Goal: Task Accomplishment & Management: Use online tool/utility

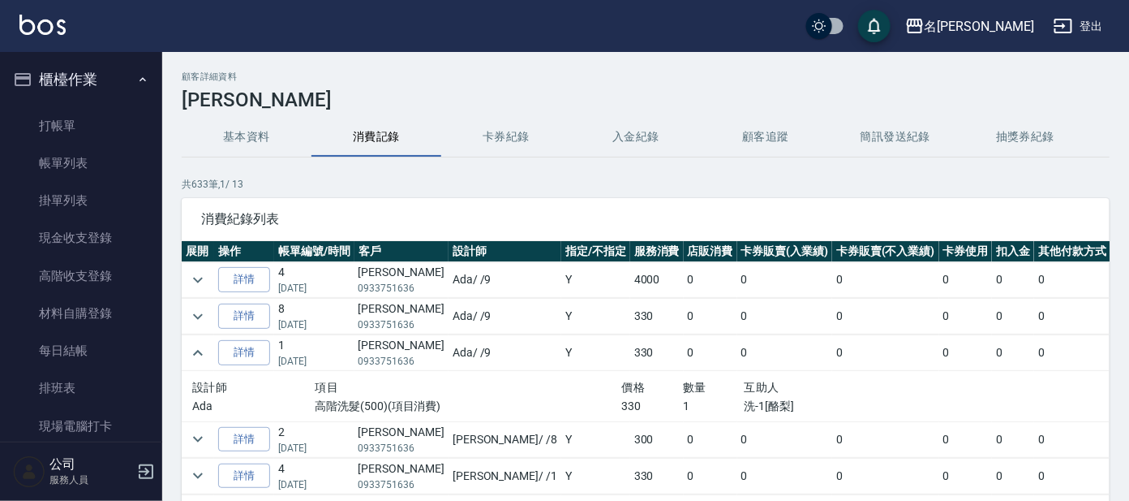
scroll to position [101, 0]
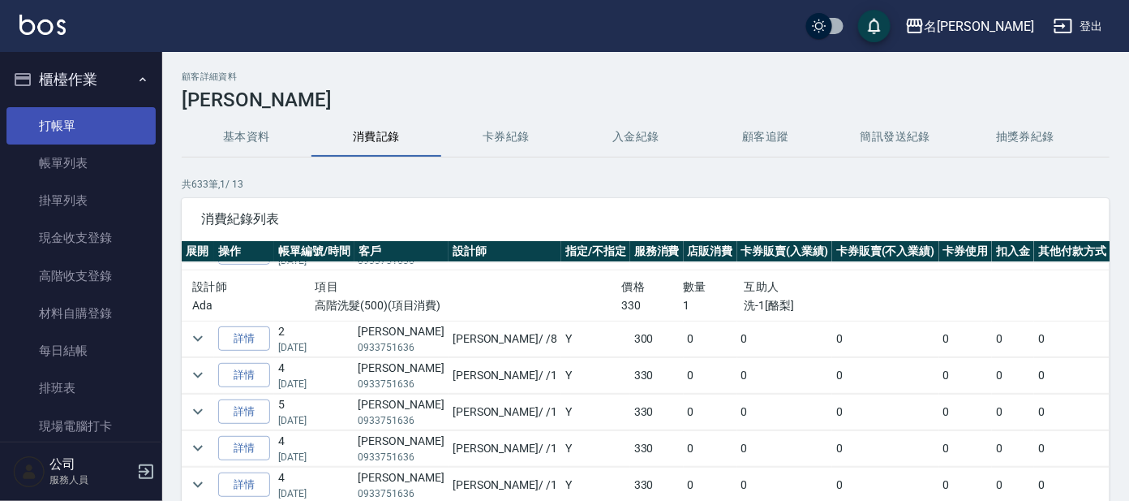
click at [94, 125] on link "打帳單" at bounding box center [80, 125] width 149 height 37
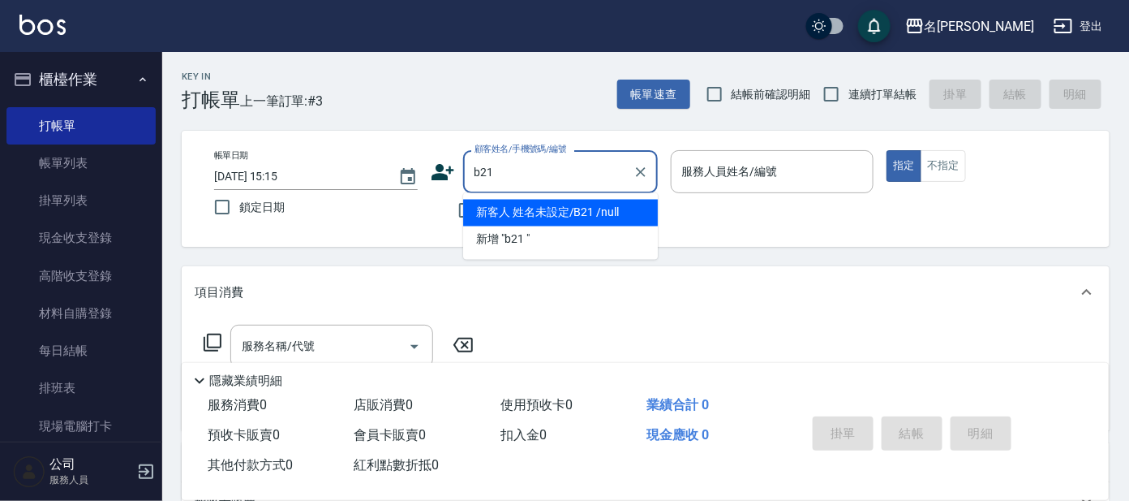
click at [479, 172] on input "b21" at bounding box center [548, 171] width 156 height 28
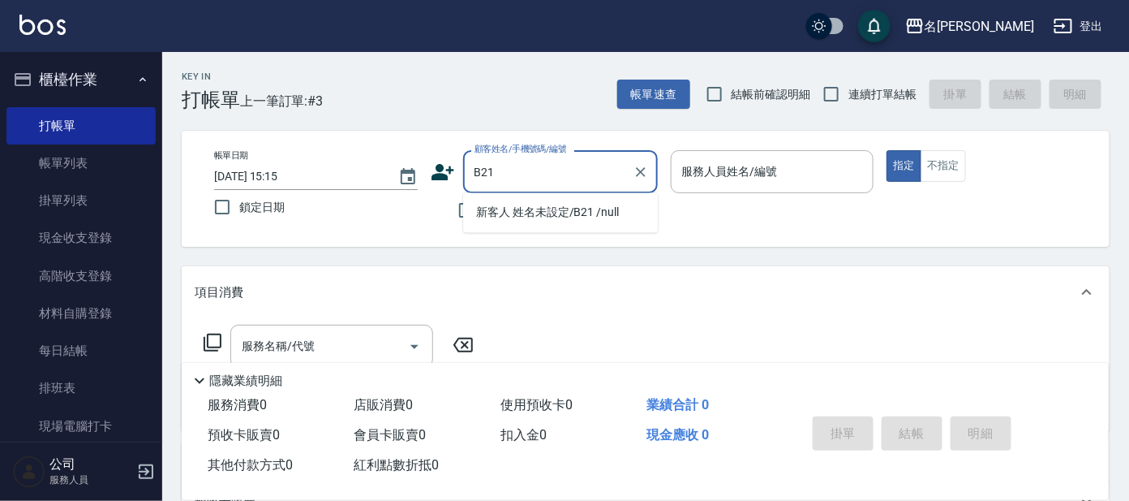
click at [539, 172] on input "B21" at bounding box center [548, 171] width 156 height 28
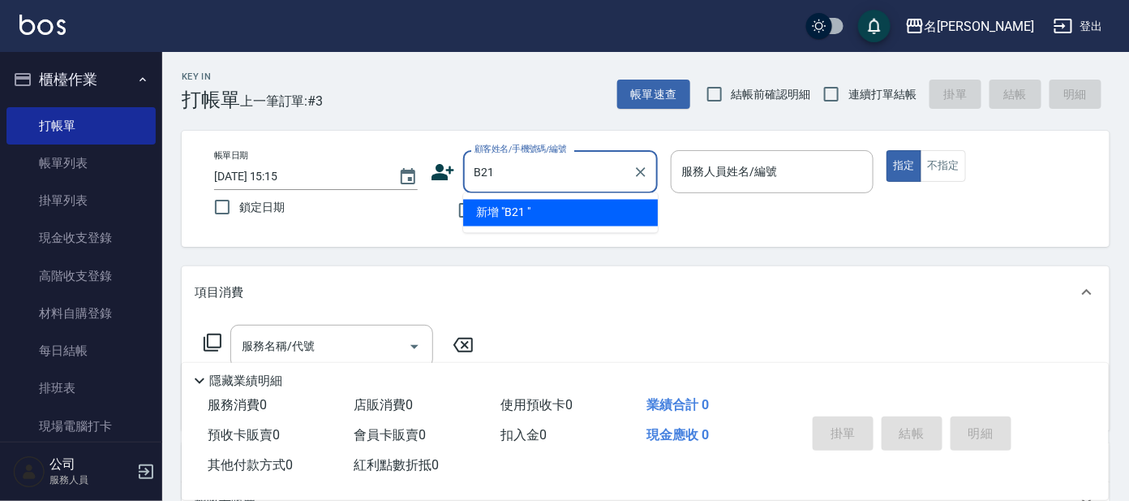
type input "B21"
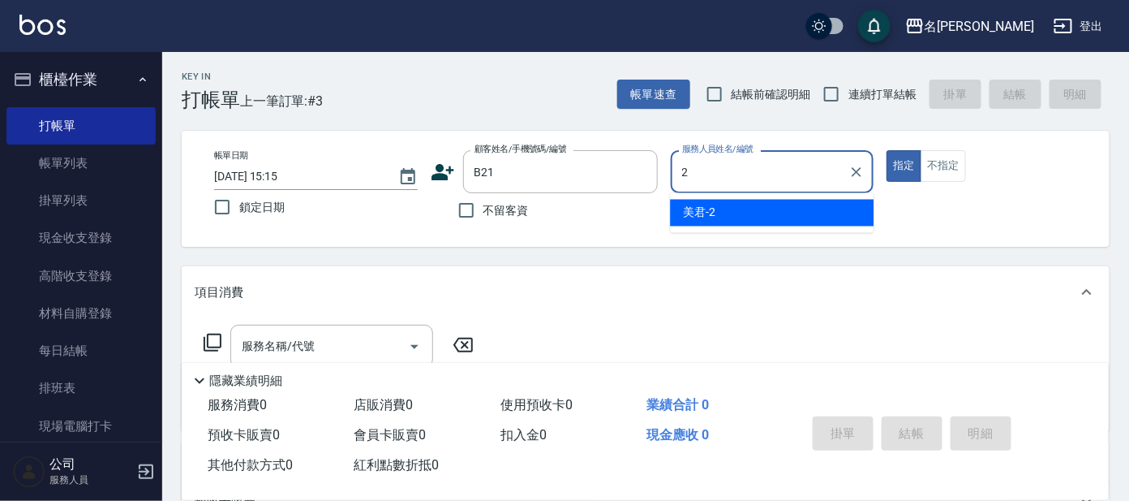
type input "美君-2"
type button "true"
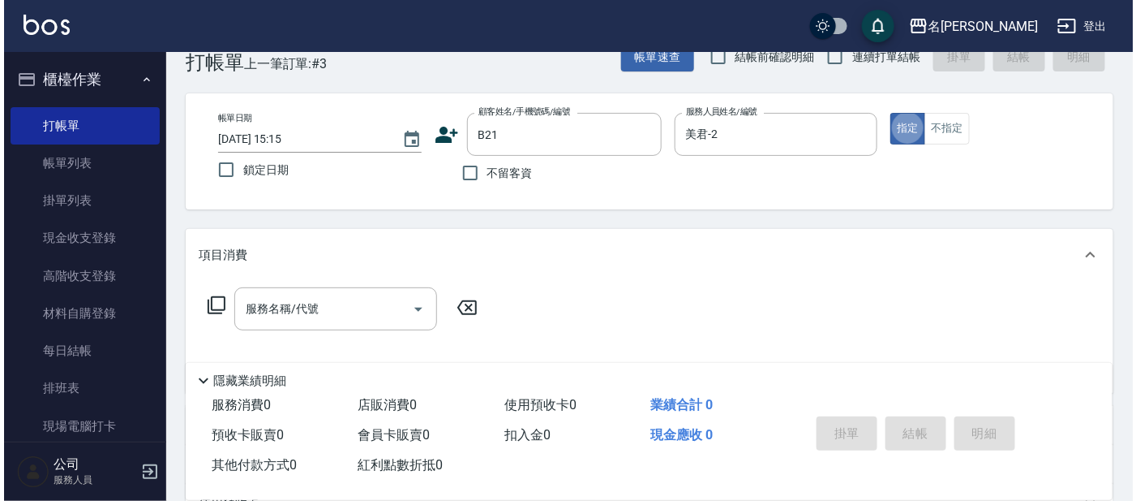
scroll to position [101, 0]
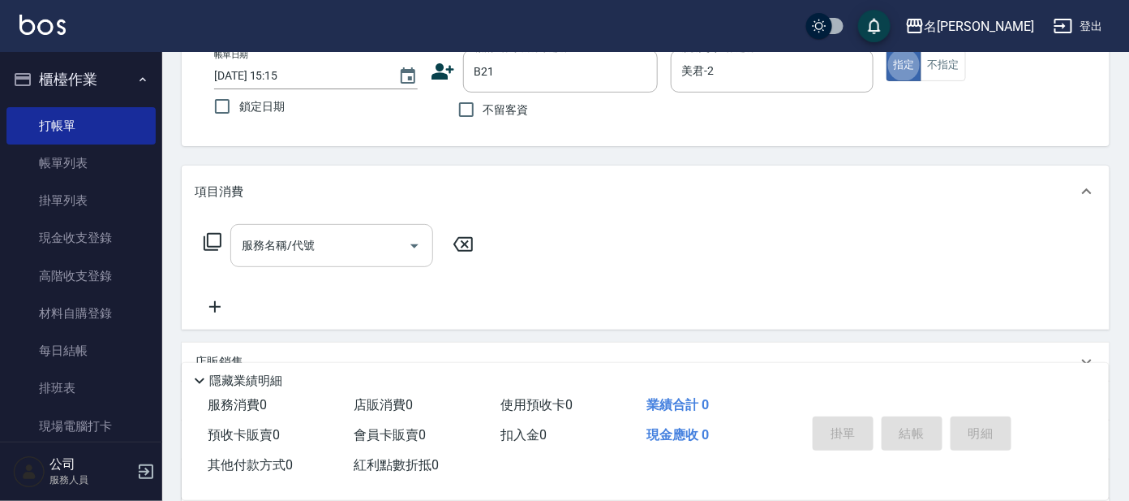
click at [329, 248] on input "服務名稱/代號" at bounding box center [320, 245] width 164 height 28
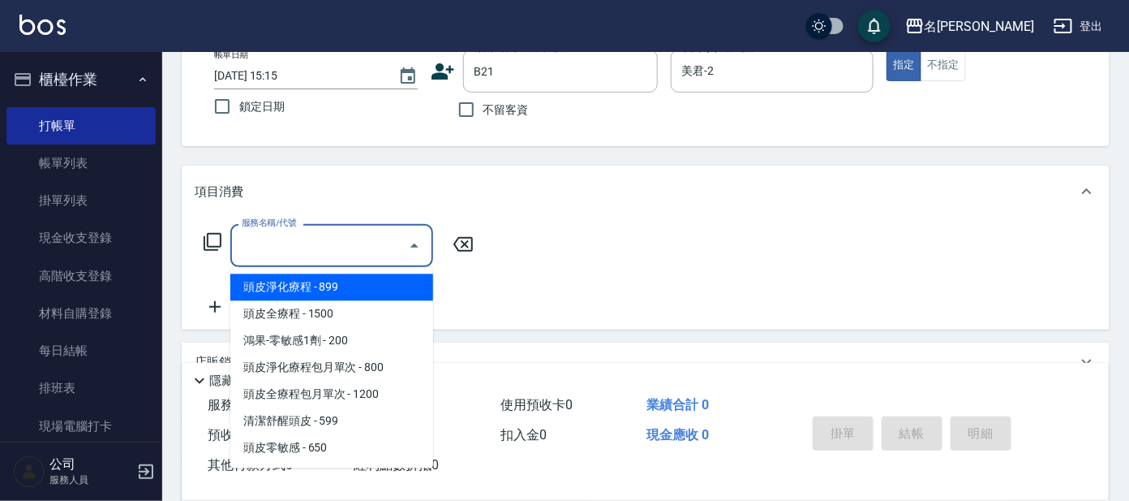
click at [207, 244] on icon at bounding box center [213, 242] width 18 height 18
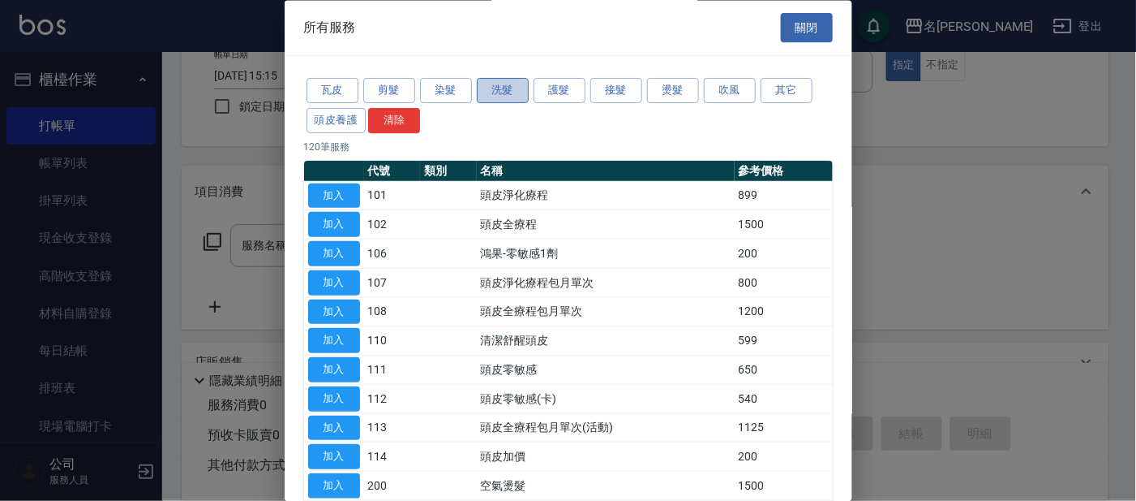
click at [494, 89] on button "洗髮" at bounding box center [503, 91] width 52 height 25
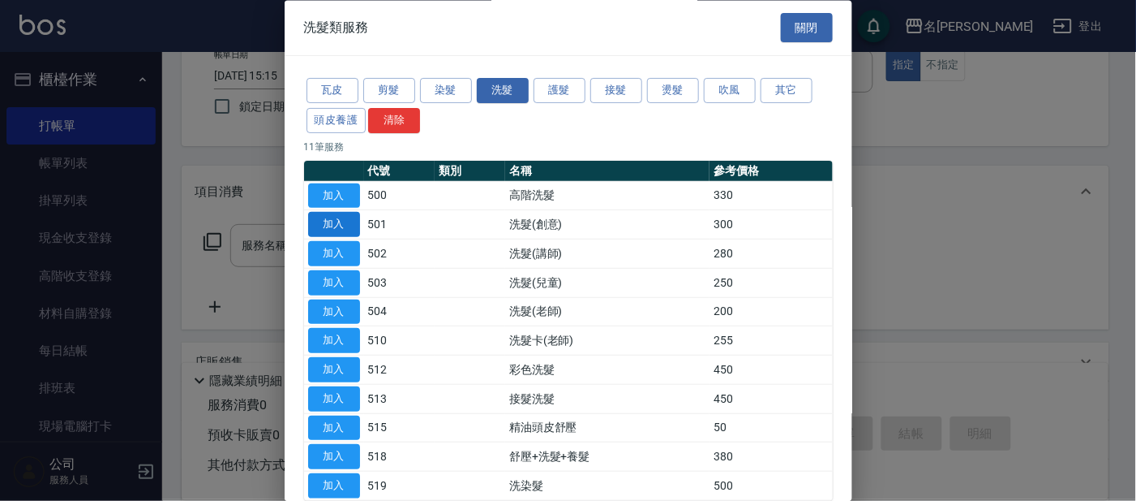
click at [327, 228] on button "加入" at bounding box center [334, 225] width 52 height 25
type input "洗髮(創意)(501)"
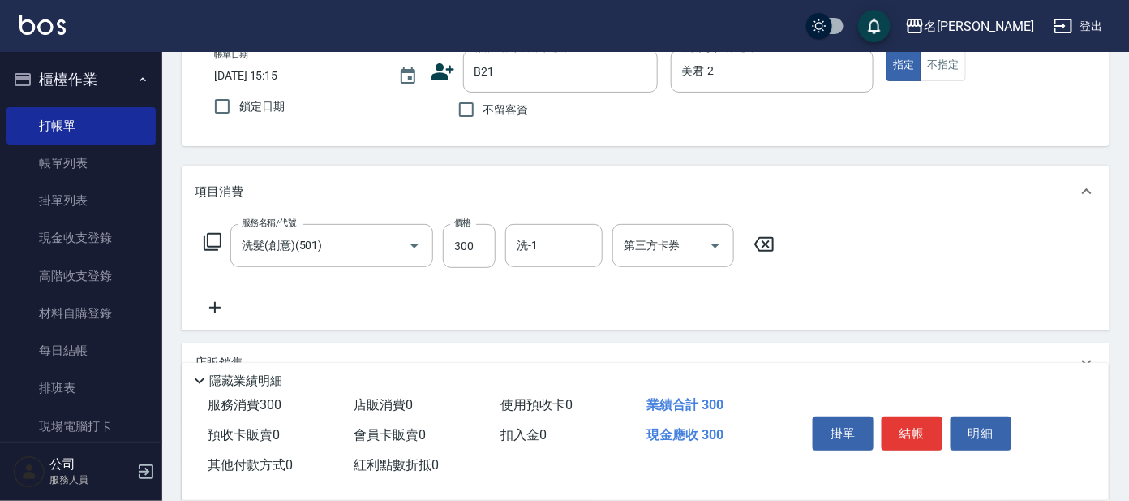
click at [211, 243] on icon at bounding box center [212, 241] width 19 height 19
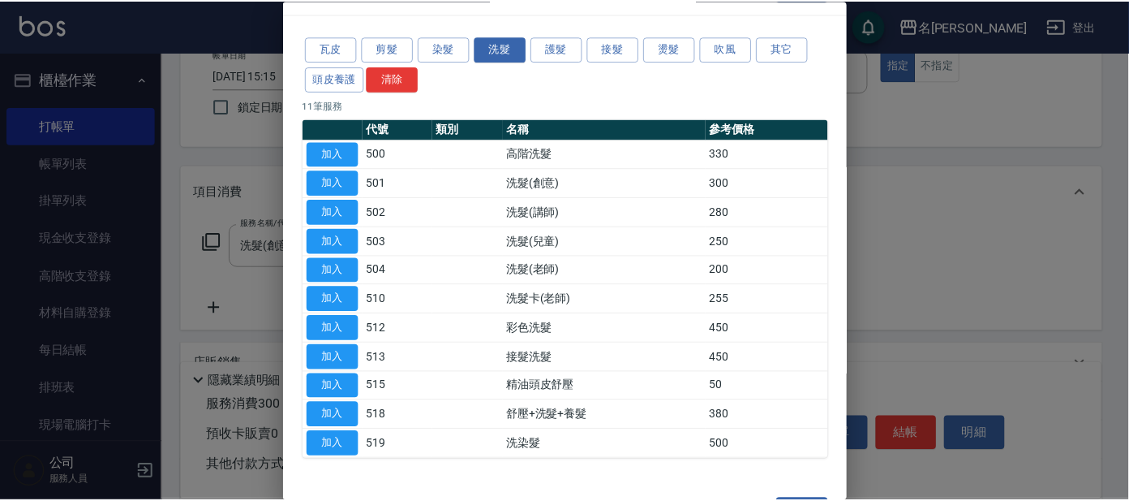
scroll to position [0, 0]
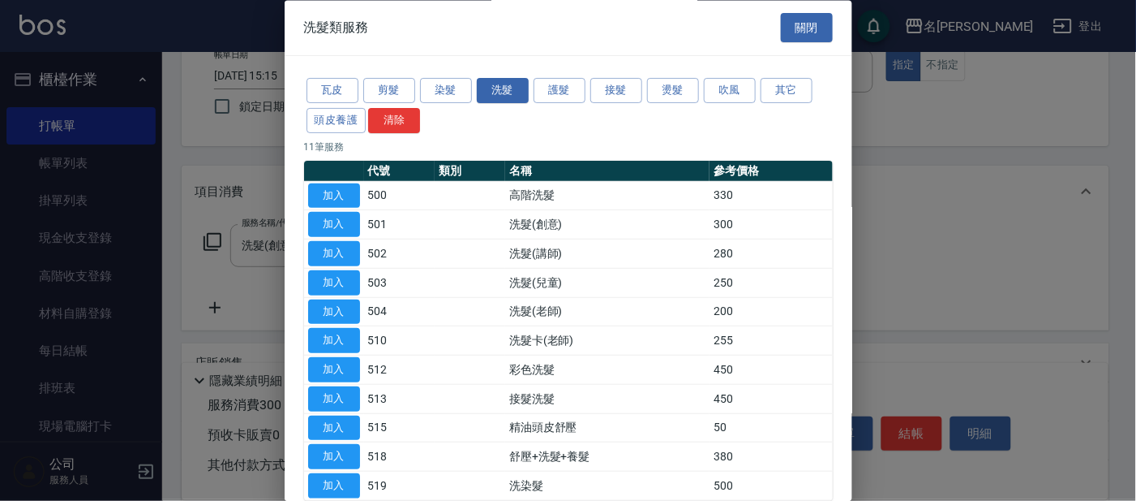
click at [795, 72] on div "瓦皮 剪髮 染髮 洗髮 護髮 接髮 燙髮 吹風 其它 頭皮養護 清除 11 筆服務 代號 類別 名稱 參考價格 加入 500 高階洗髮 330 加入 501 …" at bounding box center [569, 289] width 568 height 464
click at [788, 92] on button "其它" at bounding box center [787, 91] width 52 height 25
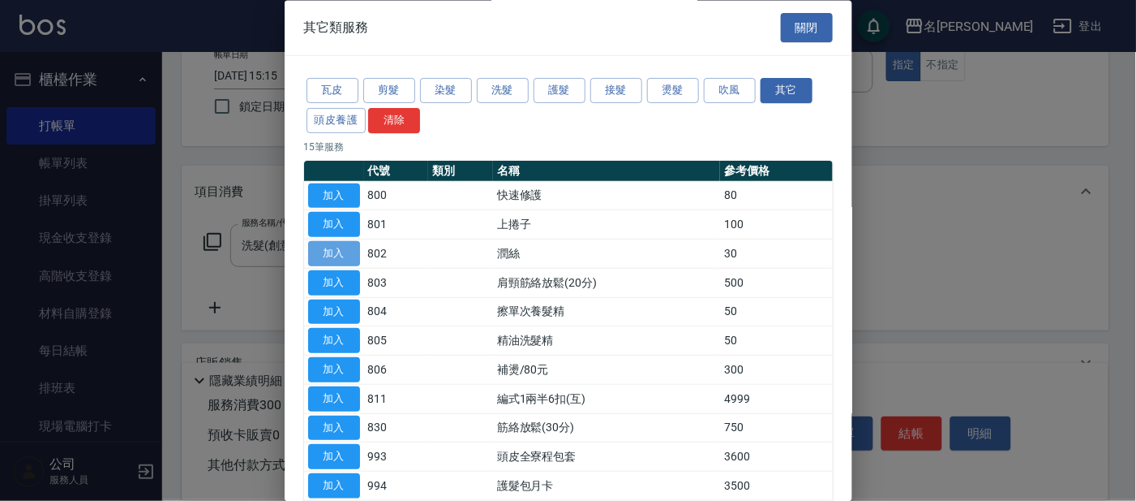
click at [335, 252] on button "加入" at bounding box center [334, 254] width 52 height 25
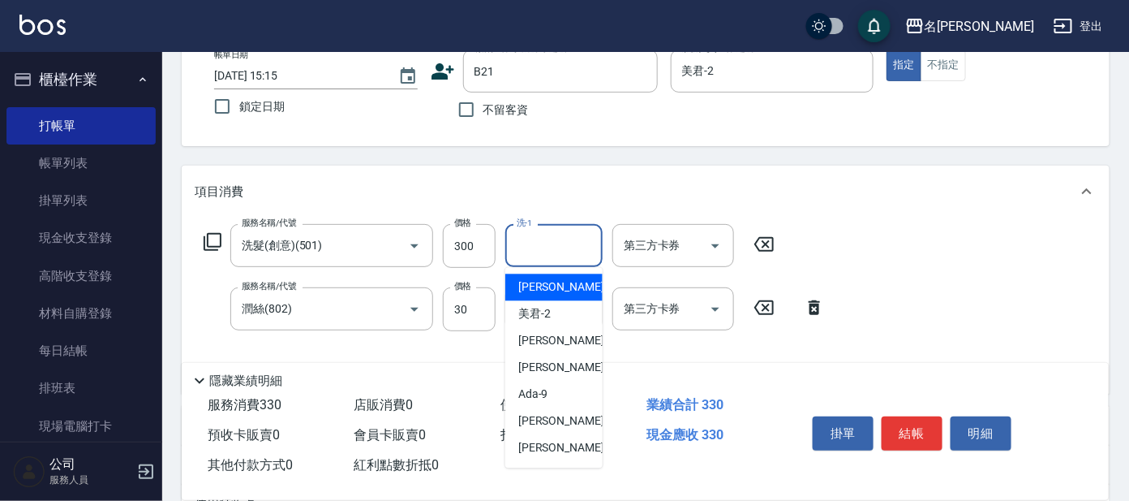
click at [564, 258] on input "洗-1" at bounding box center [554, 245] width 83 height 28
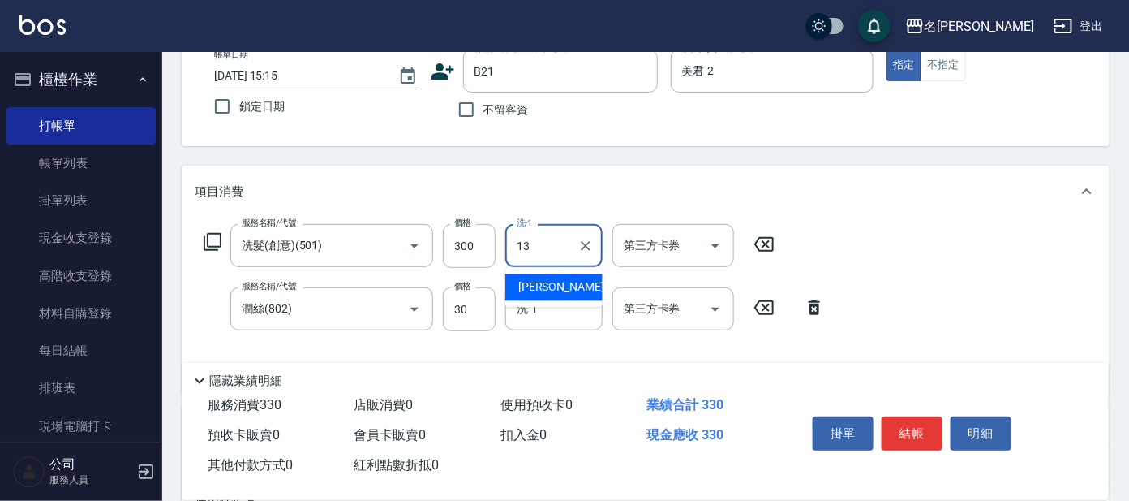
type input "[PERSON_NAME]-13"
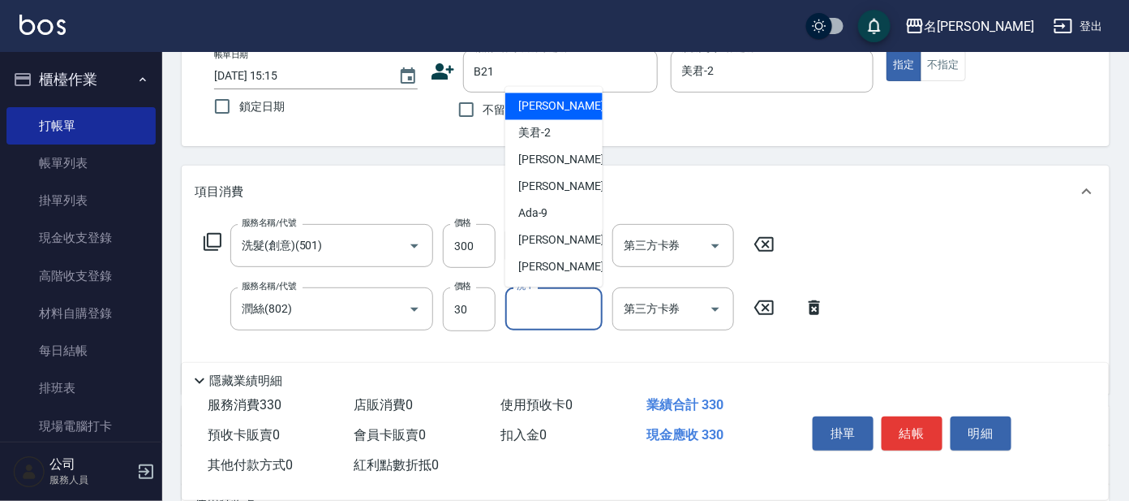
click at [542, 316] on input "洗-1" at bounding box center [554, 308] width 83 height 28
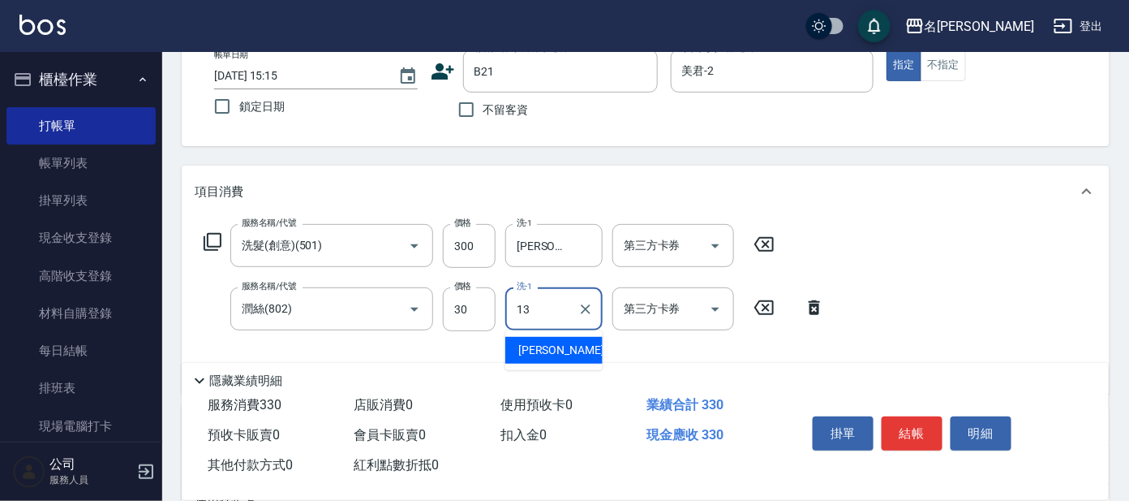
type input "[PERSON_NAME]-13"
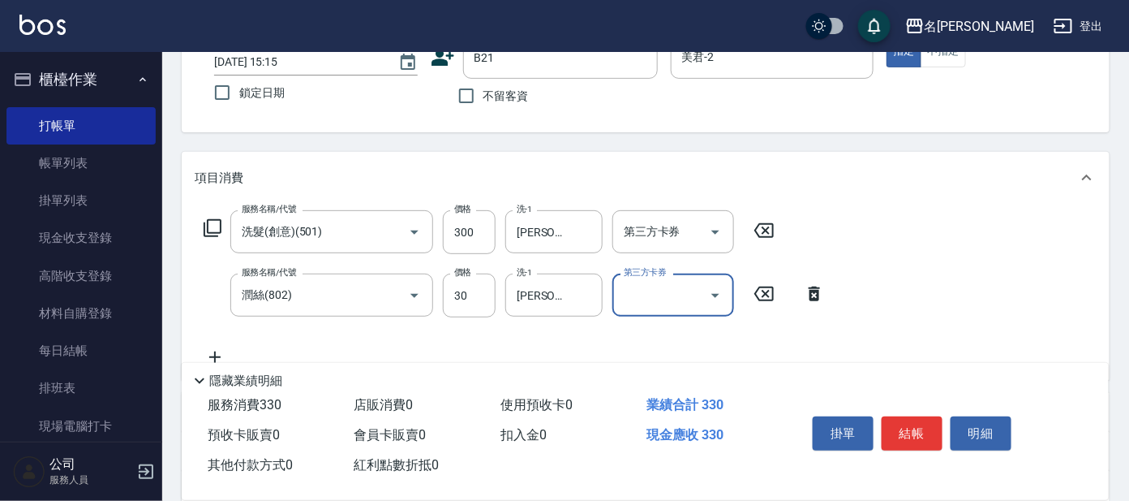
scroll to position [202, 0]
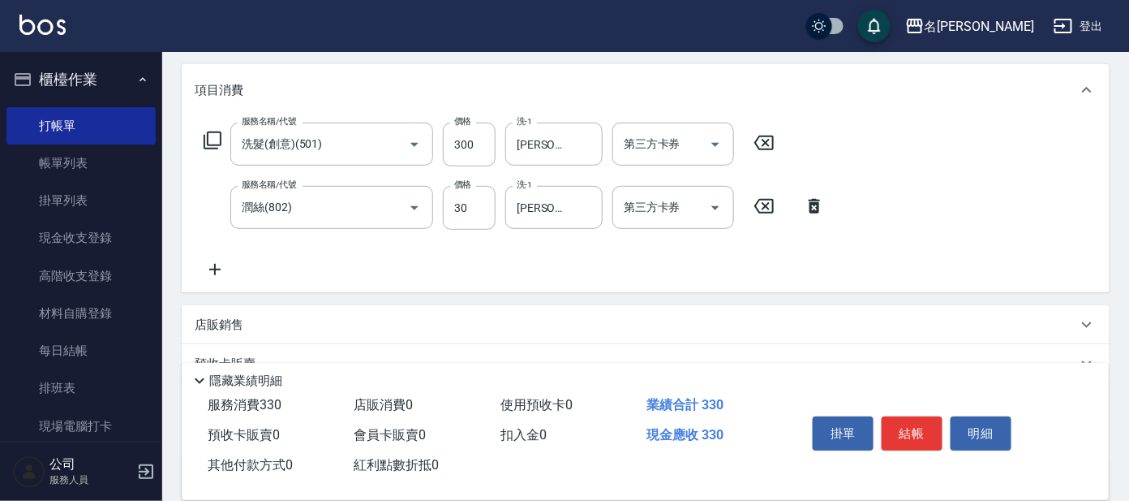
click at [865, 264] on div "服務名稱/代號 洗髮(創意)(501) 服務名稱/代號 價格 300 價格 洗-1 [PERSON_NAME]-13 洗-1 第三方卡券 第三方卡券 服務名稱…" at bounding box center [646, 204] width 928 height 176
click at [901, 424] on button "結帳" at bounding box center [912, 433] width 61 height 34
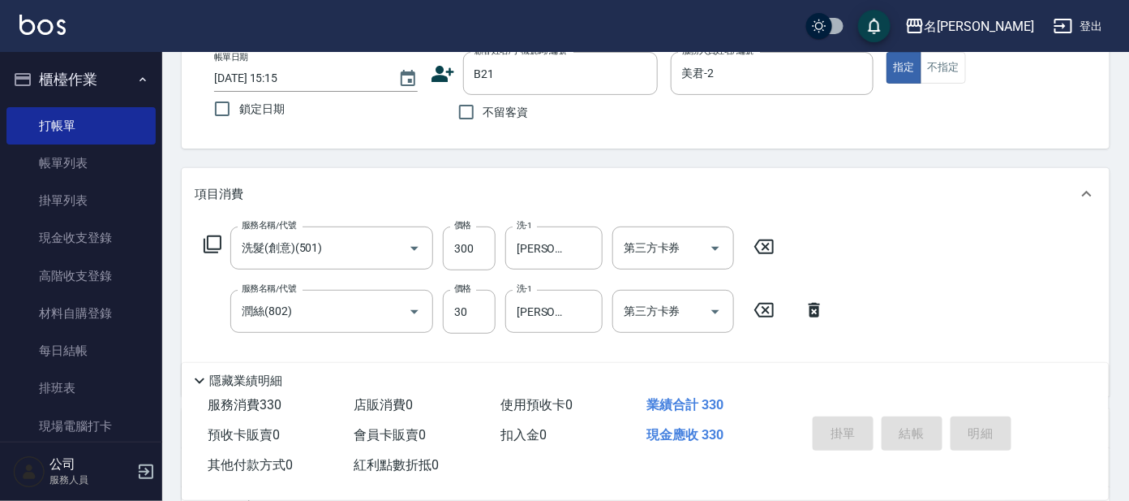
scroll to position [0, 0]
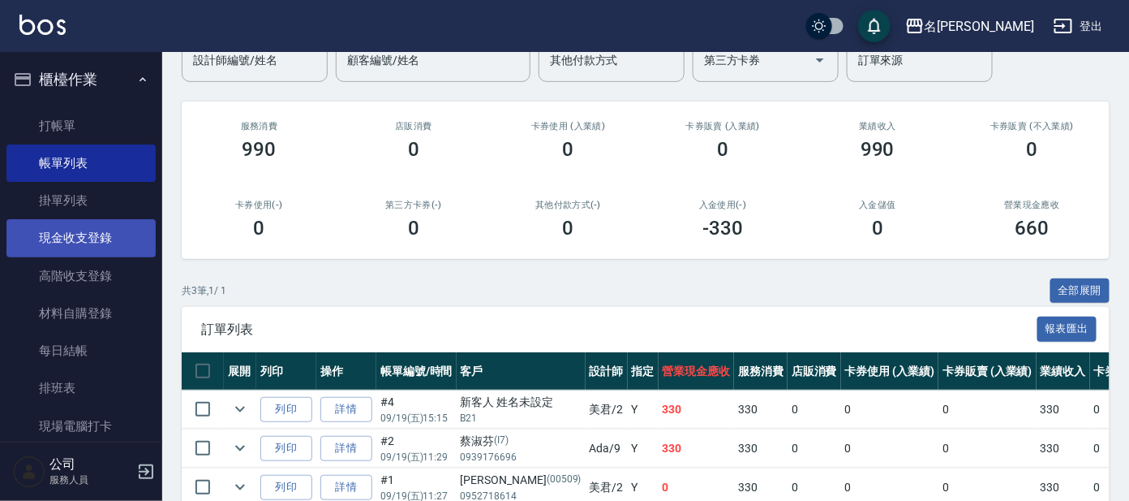
scroll to position [31, 0]
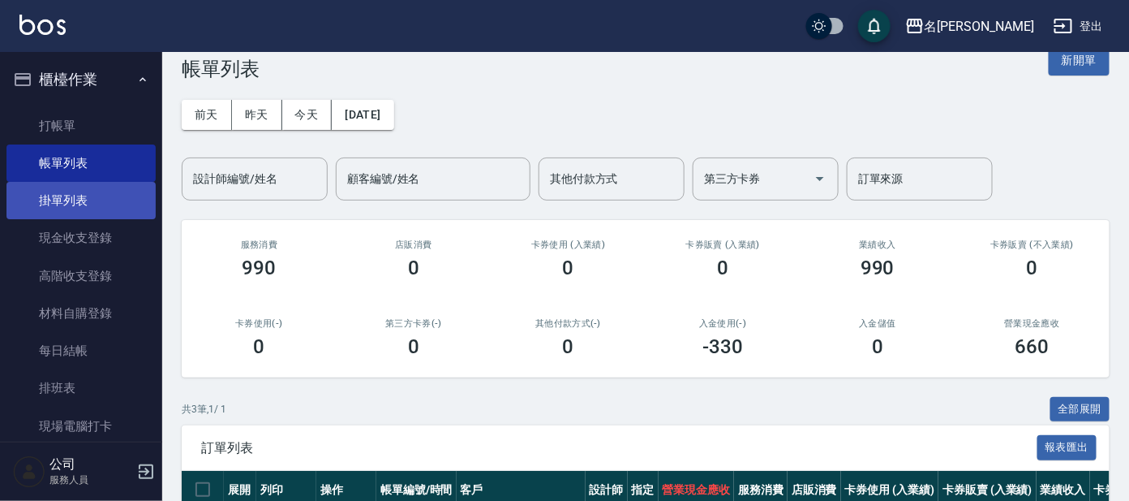
click at [127, 194] on link "掛單列表" at bounding box center [80, 200] width 149 height 37
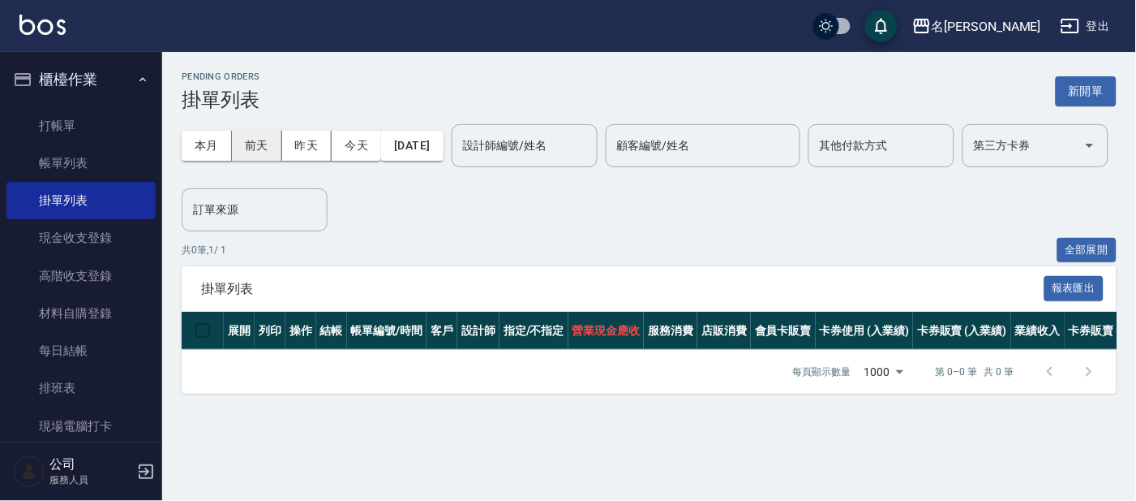
click at [253, 141] on button "前天" at bounding box center [257, 146] width 50 height 30
click at [367, 143] on button "今天" at bounding box center [356, 146] width 49 height 30
click at [290, 144] on button "昨天" at bounding box center [307, 146] width 50 height 30
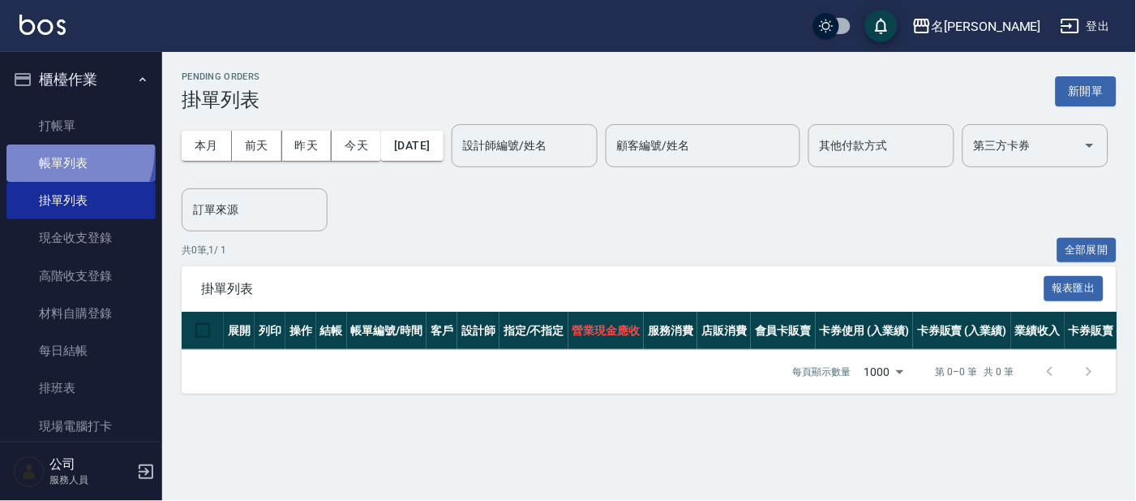
click at [50, 147] on link "帳單列表" at bounding box center [80, 162] width 149 height 37
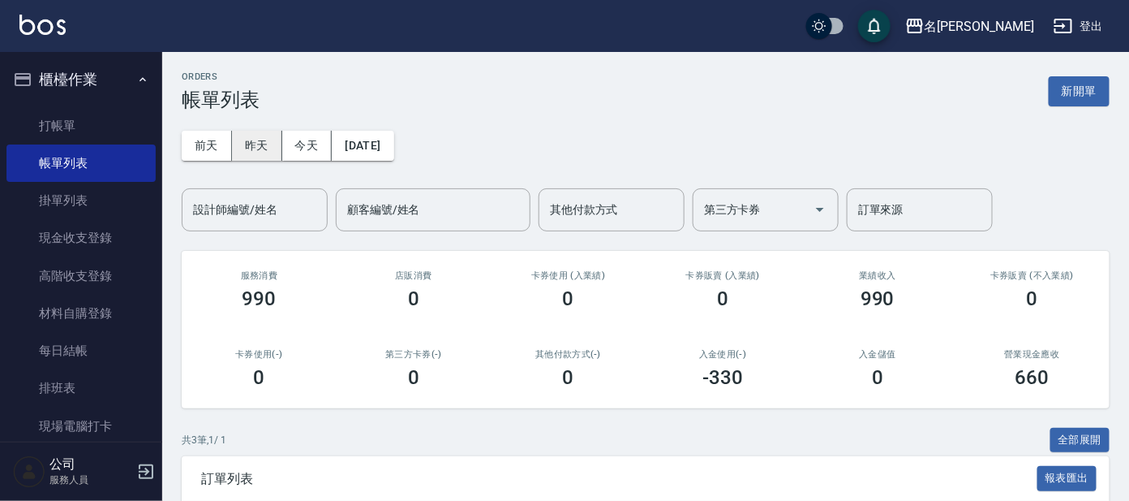
click at [267, 142] on button "昨天" at bounding box center [257, 146] width 50 height 30
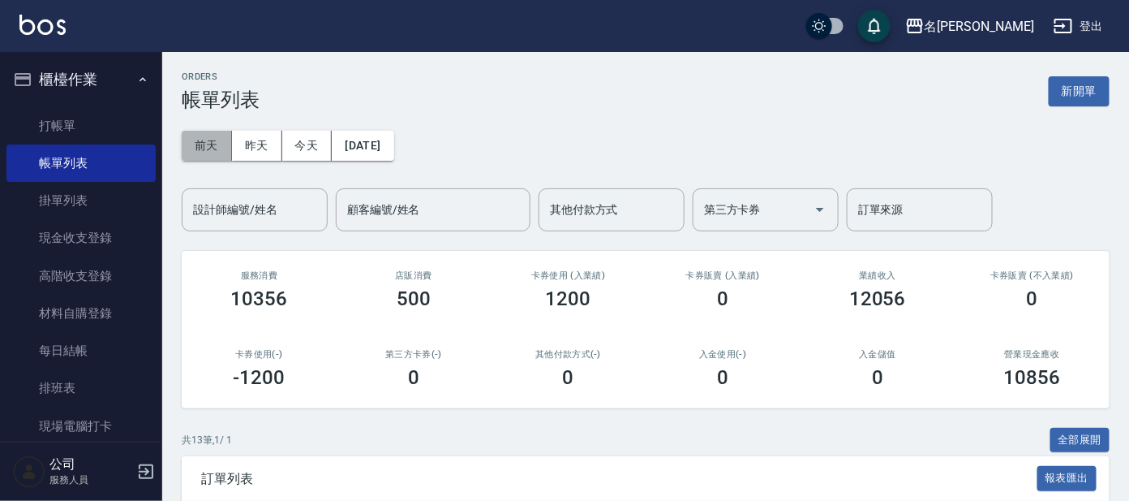
click at [215, 149] on button "前天" at bounding box center [207, 146] width 50 height 30
click at [319, 143] on button "今天" at bounding box center [307, 146] width 50 height 30
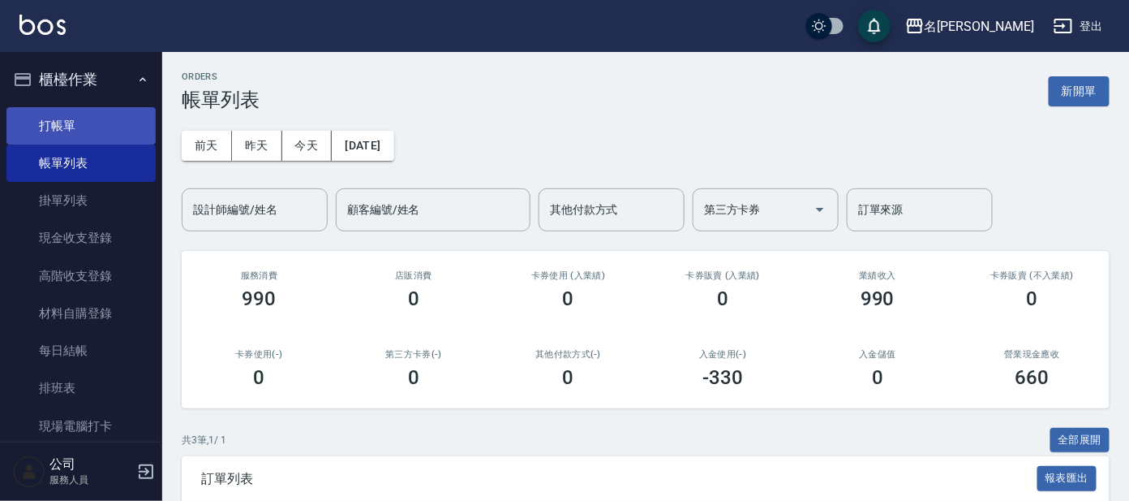
click at [85, 128] on link "打帳單" at bounding box center [80, 125] width 149 height 37
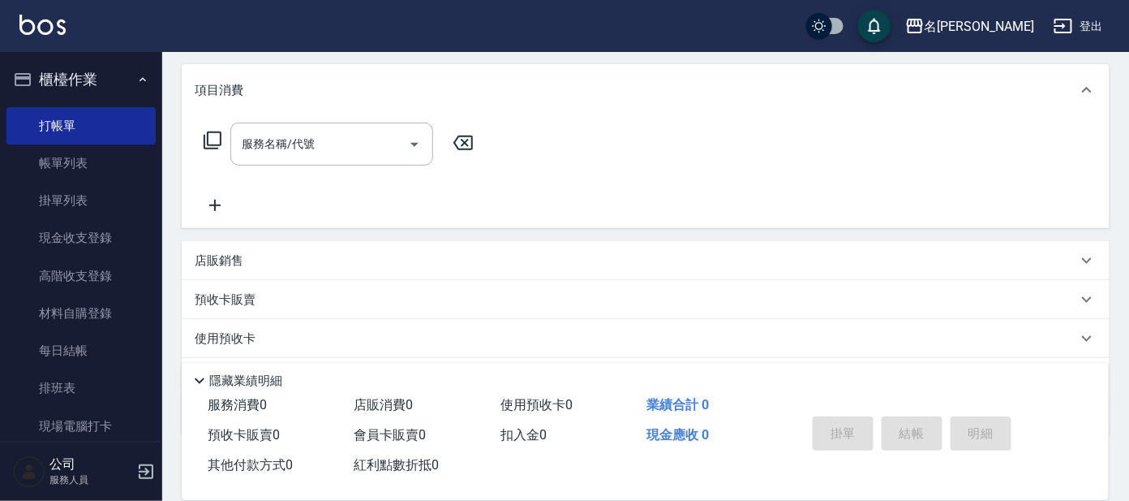
scroll to position [289, 0]
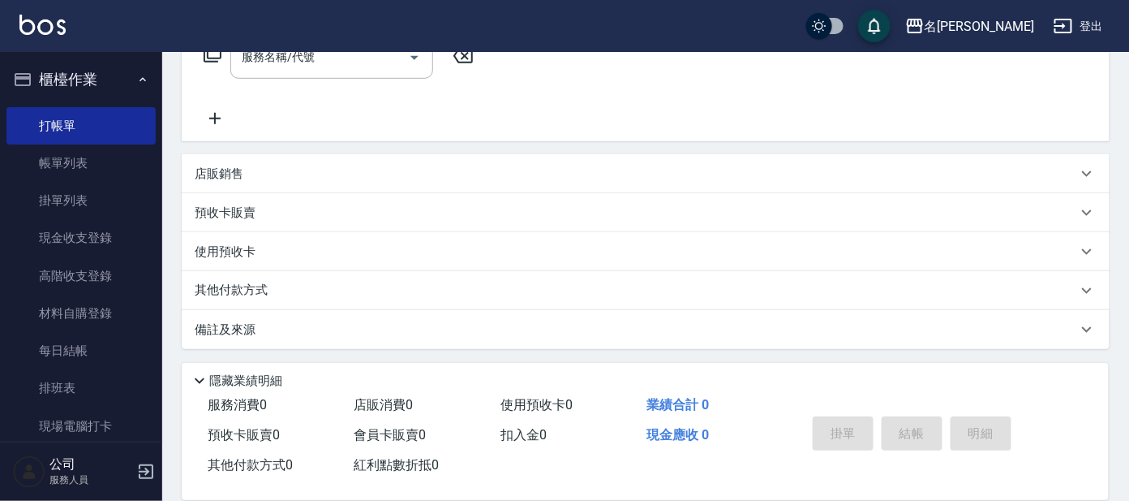
drag, startPoint x: 84, startPoint y: 165, endPoint x: 408, endPoint y: 361, distance: 378.1
click at [86, 164] on link "帳單列表" at bounding box center [80, 162] width 149 height 37
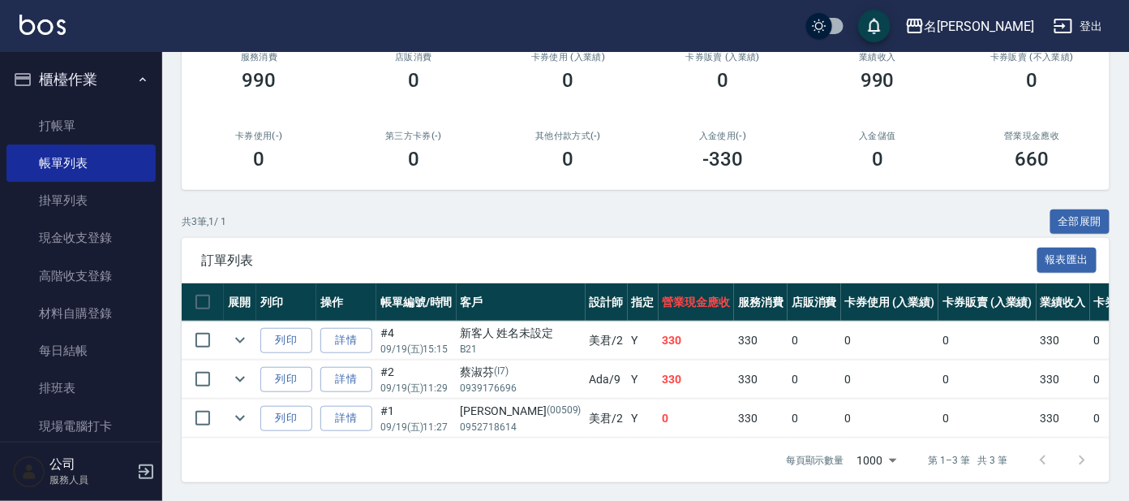
scroll to position [234, 0]
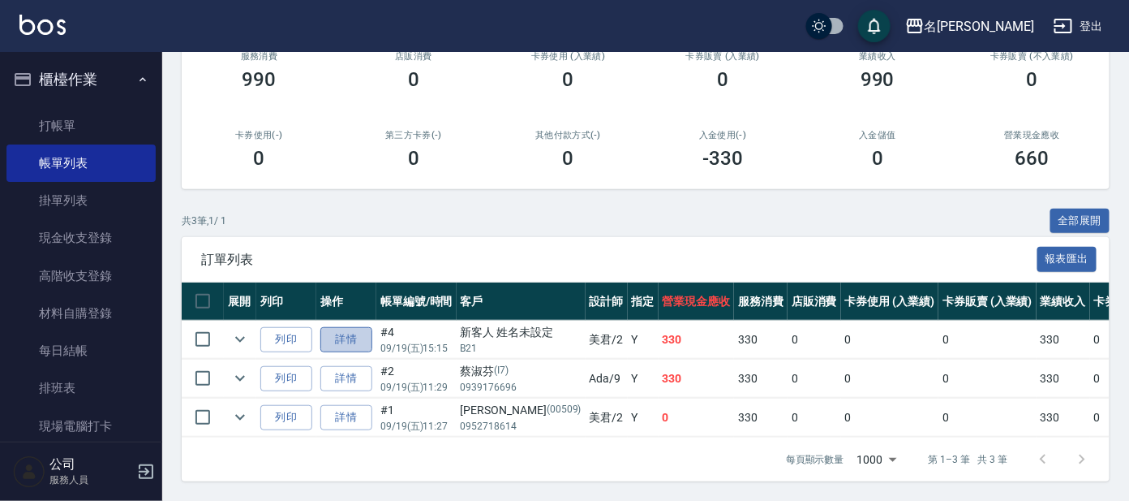
click at [336, 327] on link "詳情" at bounding box center [346, 339] width 52 height 25
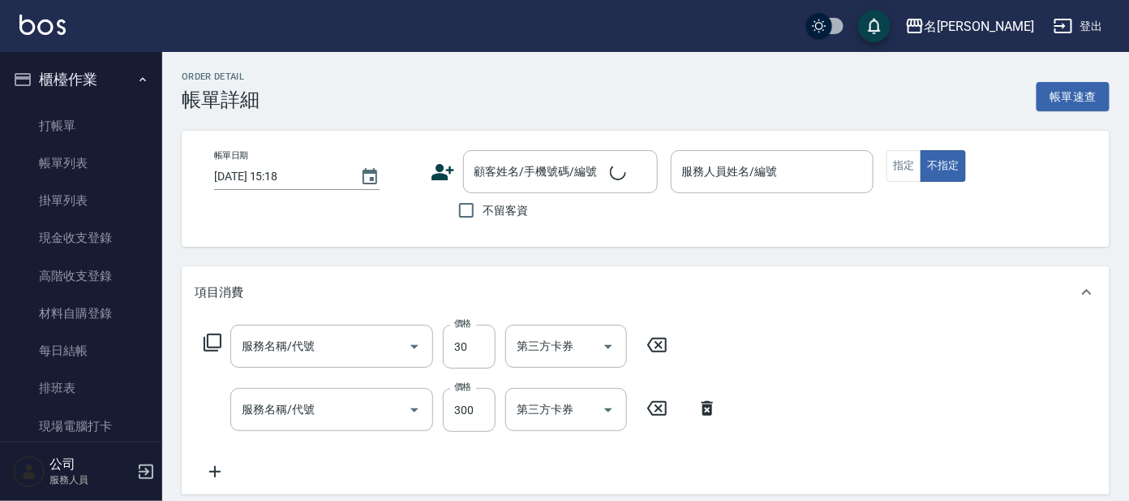
type input "[DATE] 15:15"
type input "美君-2"
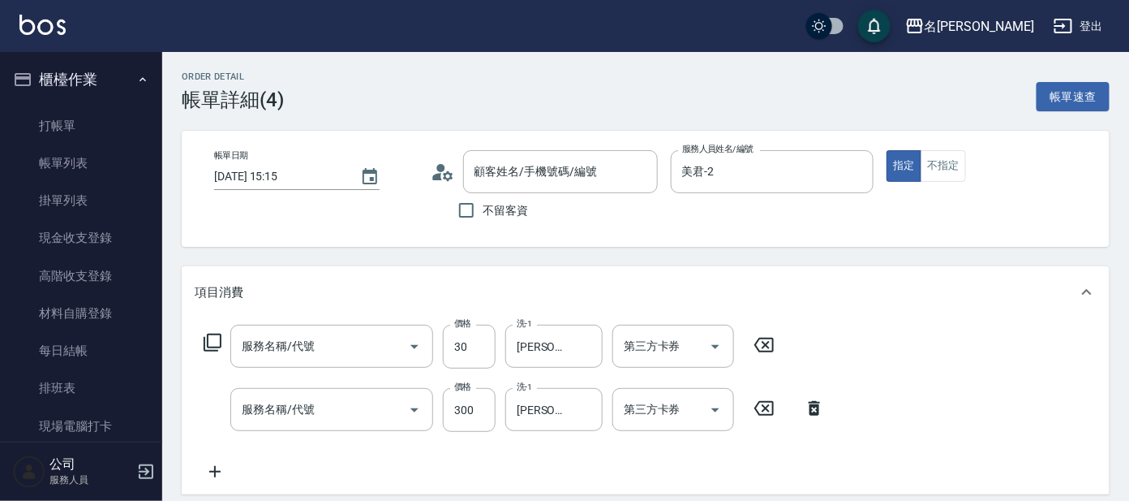
type input "潤絲(802)"
type input "洗髮(創意)(501)"
type input "新客人 姓名未設定/B21 /null"
click at [644, 176] on icon "Clear" at bounding box center [641, 172] width 16 height 16
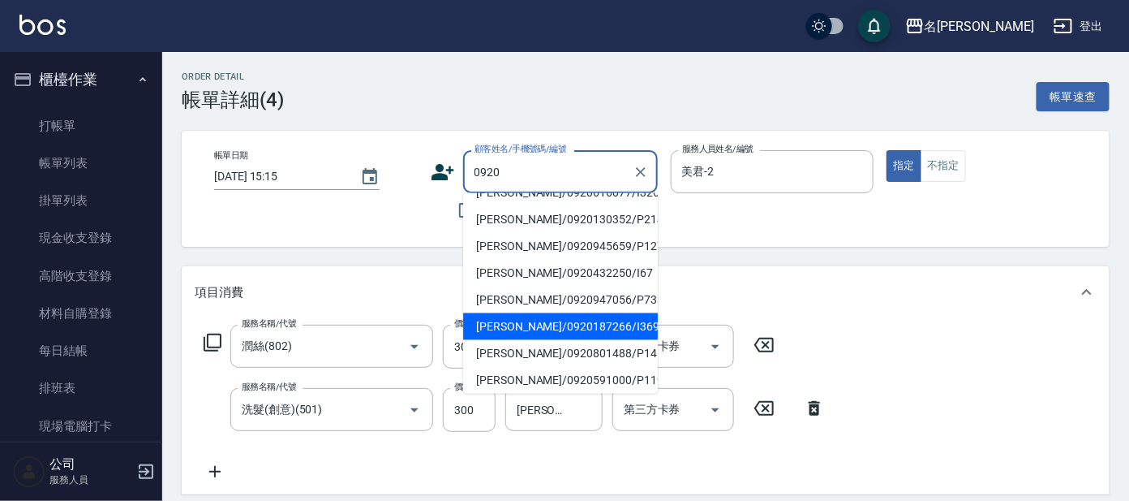
scroll to position [273, 0]
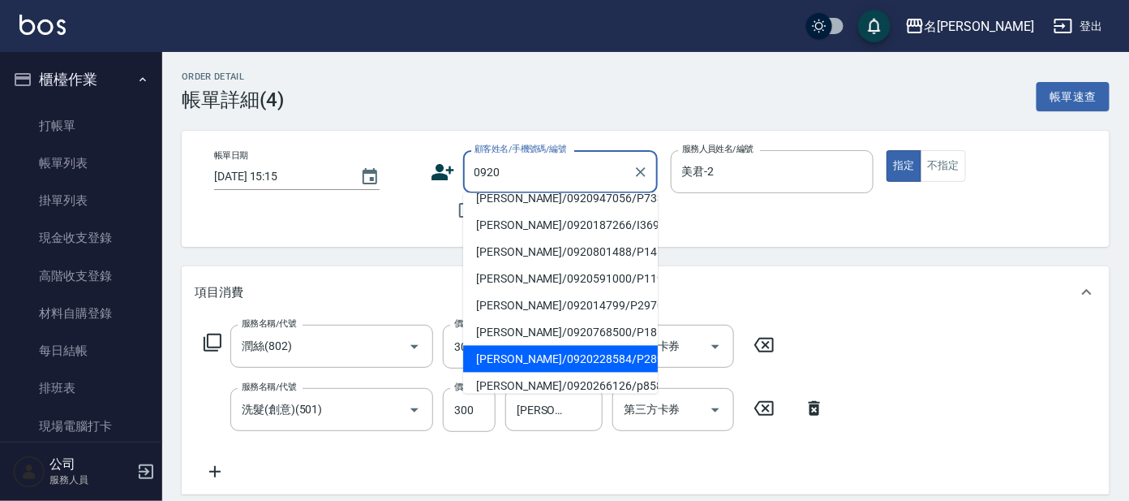
click at [616, 346] on li "[PERSON_NAME]/0920228584/P2893" at bounding box center [560, 359] width 195 height 27
type input "[PERSON_NAME]/0920228584/P2893"
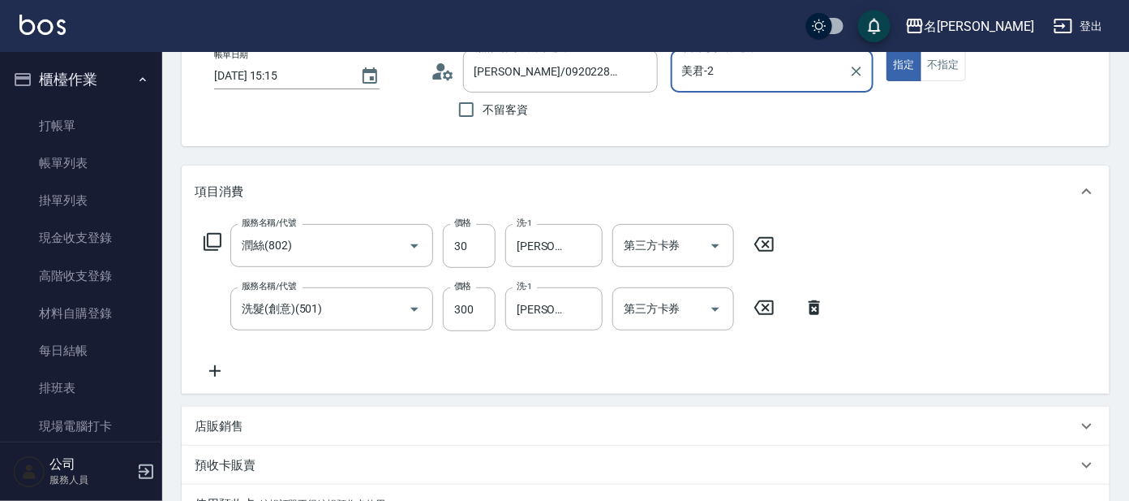
scroll to position [0, 0]
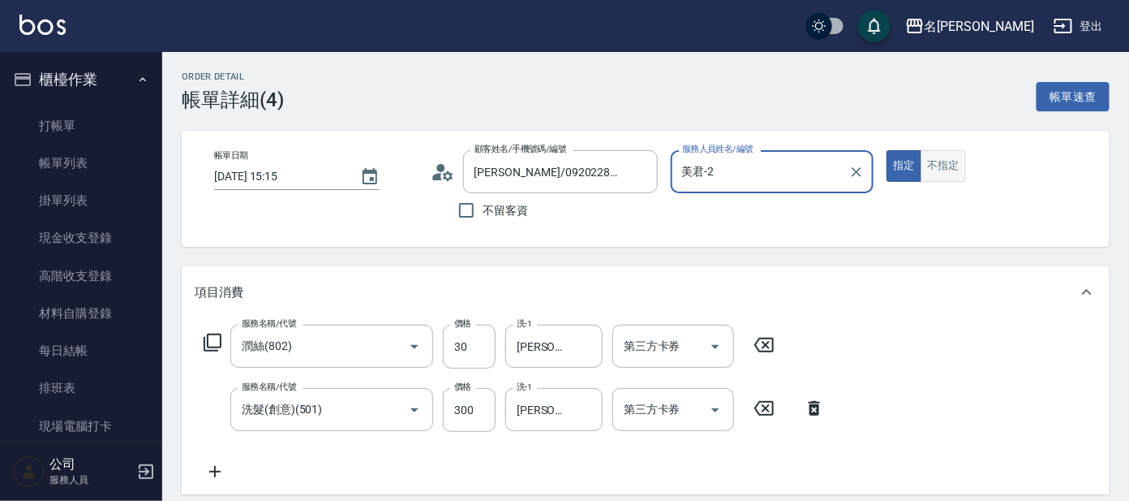
click at [964, 165] on button "不指定" at bounding box center [943, 166] width 45 height 32
click at [953, 170] on button "不指定" at bounding box center [943, 166] width 45 height 32
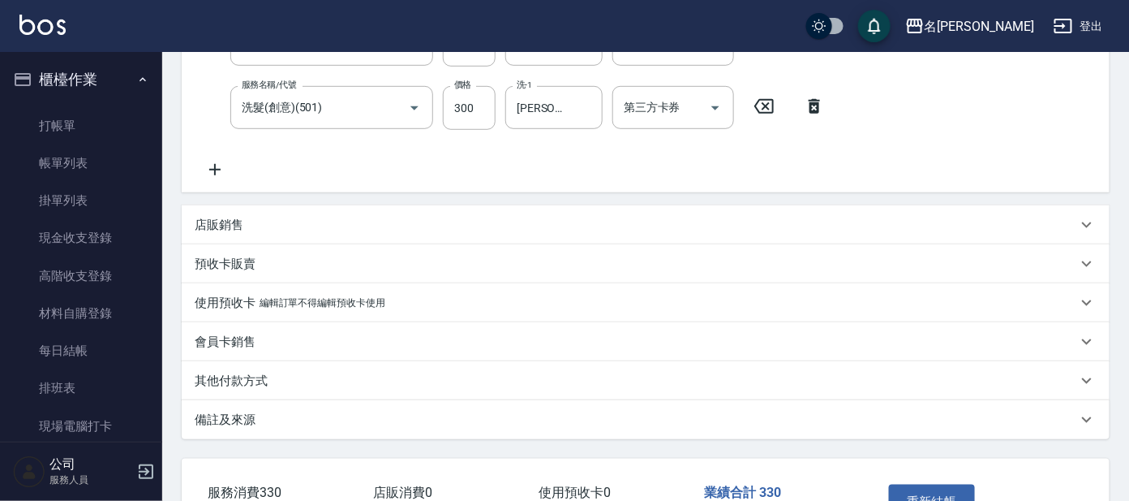
scroll to position [411, 0]
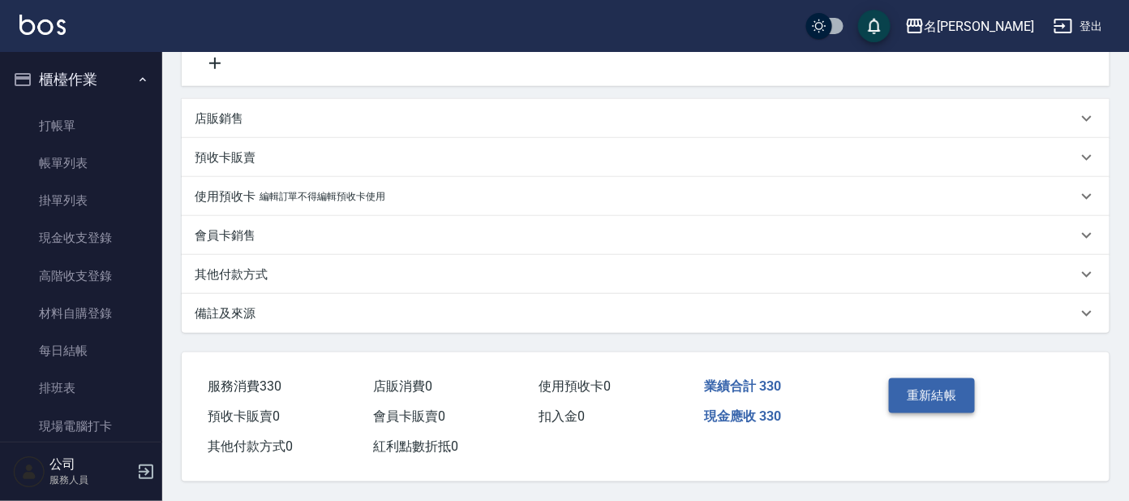
click at [935, 397] on button "重新結帳" at bounding box center [932, 395] width 86 height 34
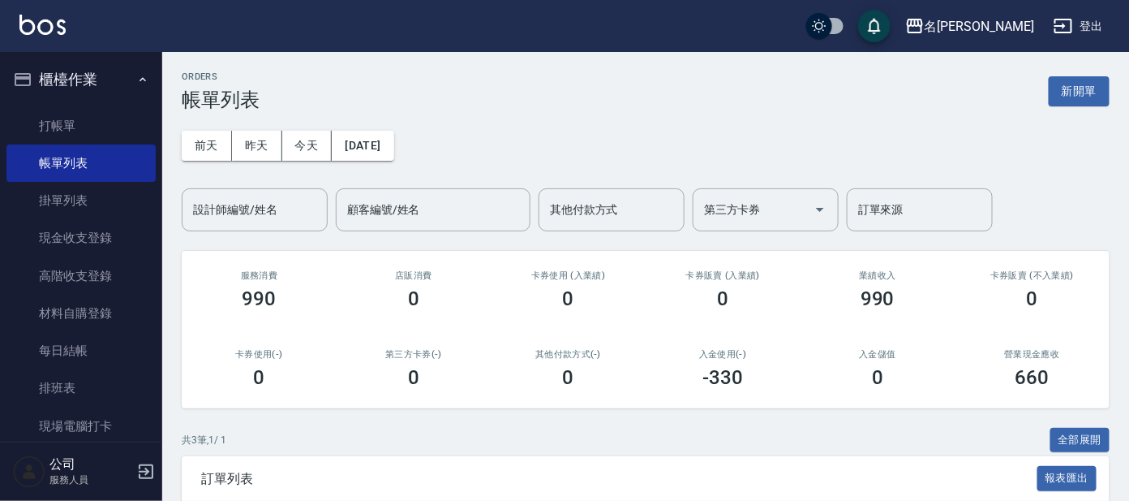
click at [411, 304] on h3 "0" at bounding box center [413, 298] width 11 height 23
click at [51, 126] on link "打帳單" at bounding box center [80, 125] width 149 height 37
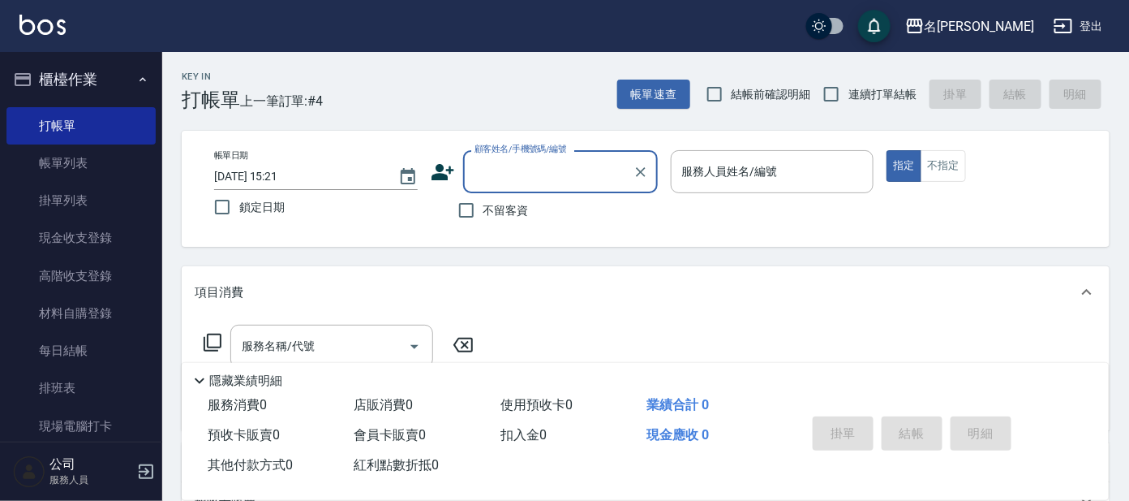
click at [524, 161] on input "顧客姓名/手機號碼/編號" at bounding box center [548, 171] width 156 height 28
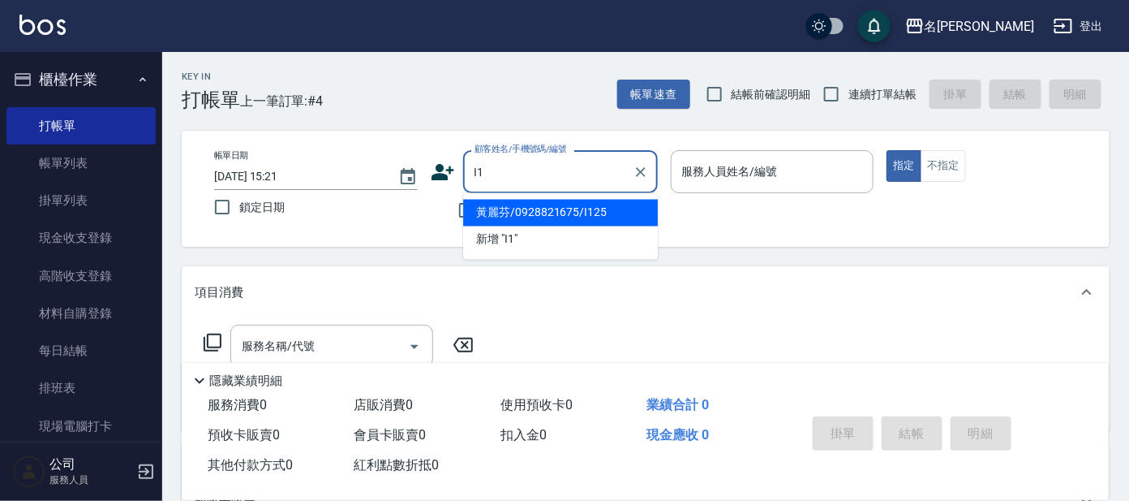
type input "I"
type input "j"
type input "汪"
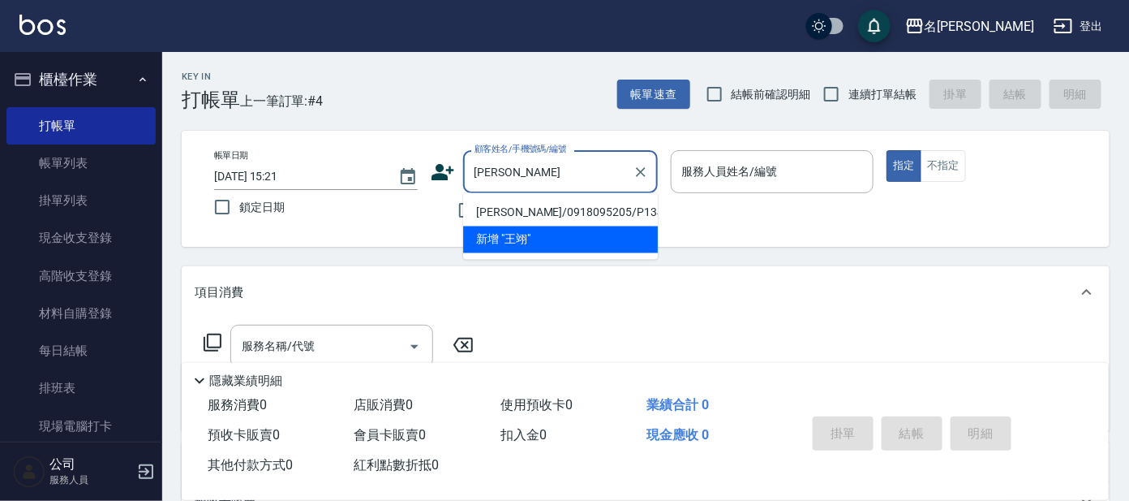
click at [560, 207] on li "[PERSON_NAME]/0918095205/P1346" at bounding box center [560, 213] width 195 height 27
type input "[PERSON_NAME]/0918095205/P1346"
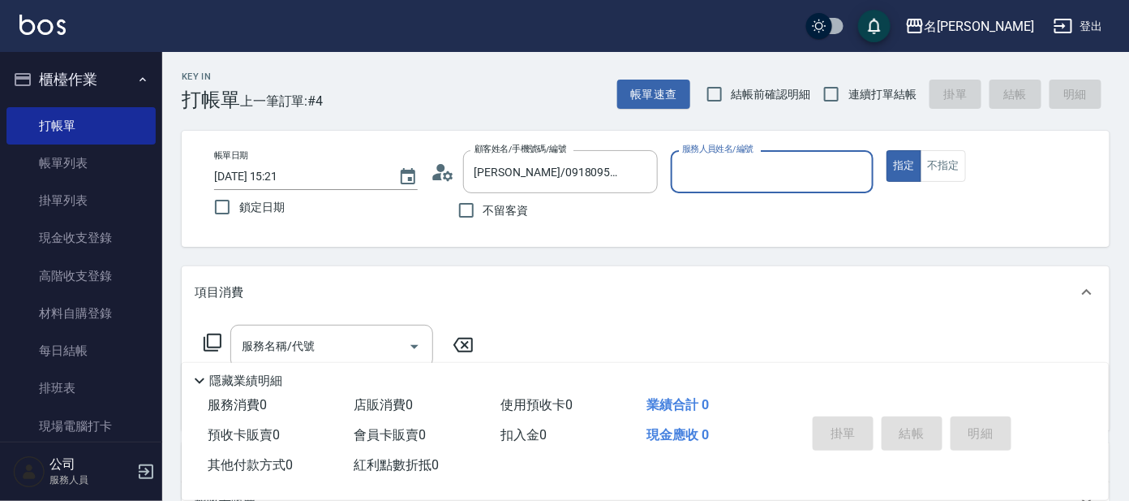
click at [689, 181] on input "服務人員姓名/編號" at bounding box center [772, 171] width 189 height 28
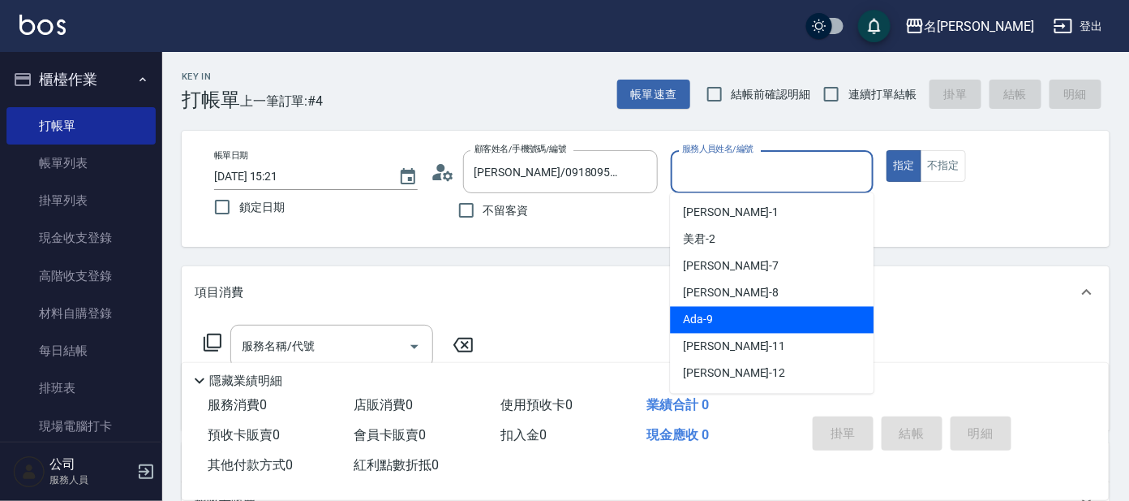
click at [705, 327] on span "Ada -9" at bounding box center [698, 319] width 30 height 17
type input "Ada-9"
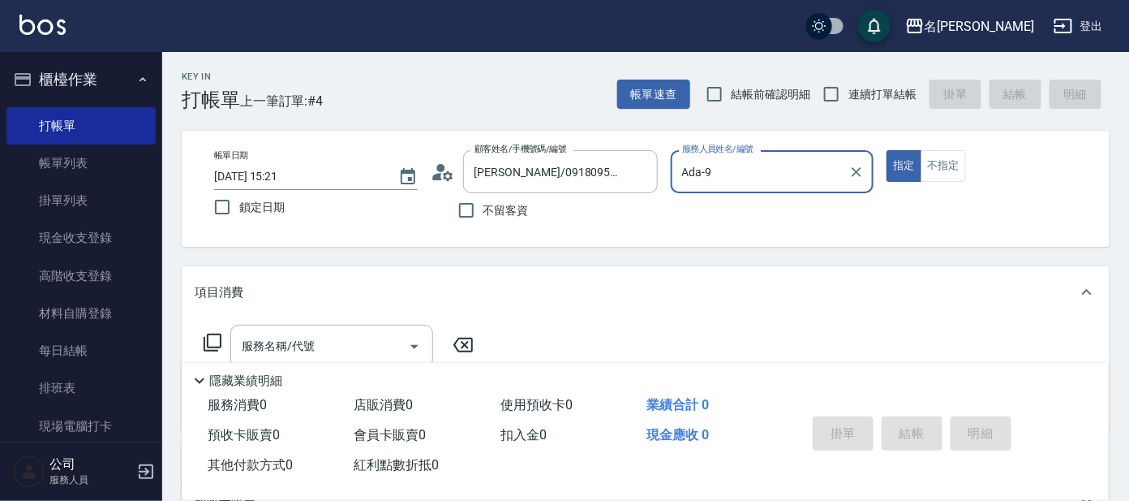
click at [208, 341] on icon at bounding box center [212, 342] width 19 height 19
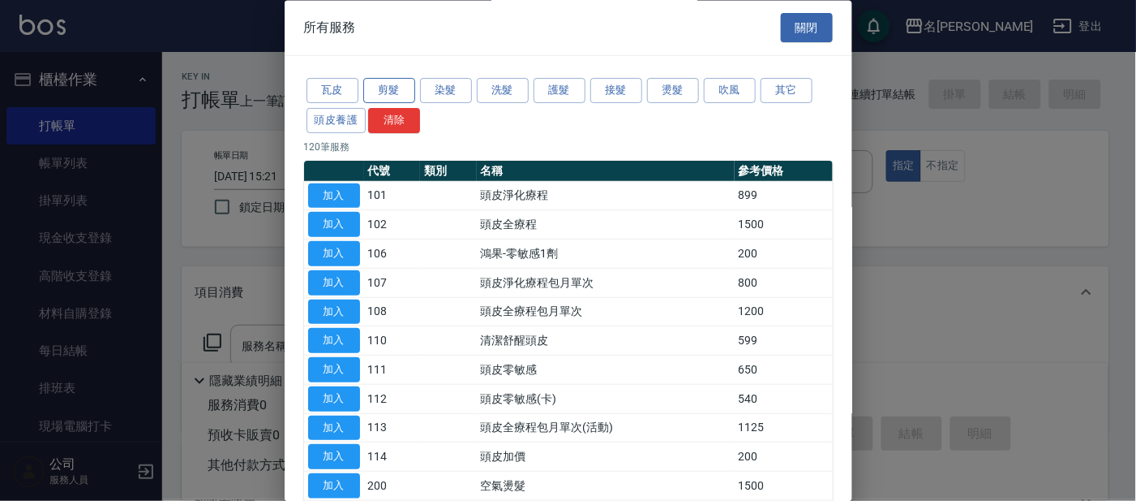
click at [389, 95] on button "剪髮" at bounding box center [389, 91] width 52 height 25
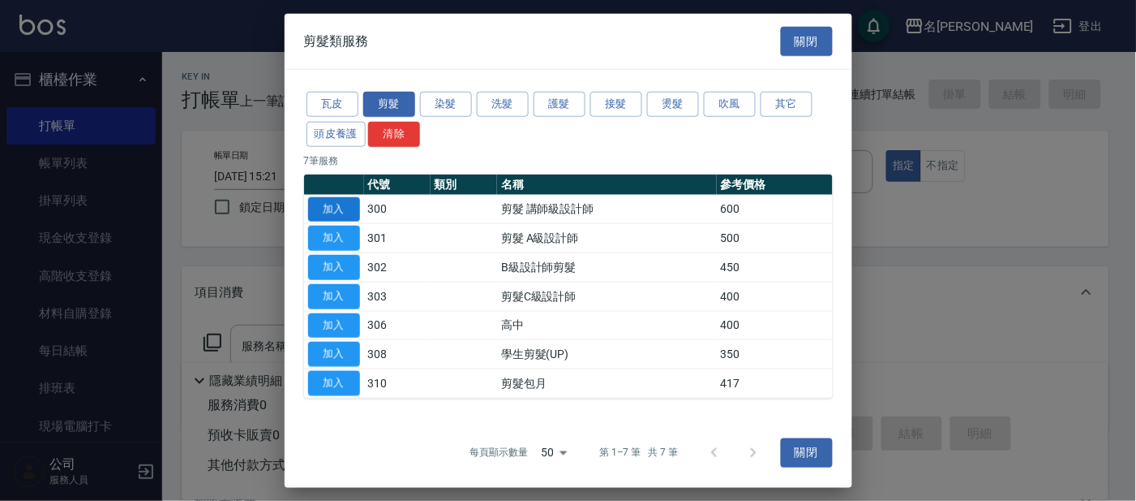
click at [334, 202] on button "加入" at bounding box center [334, 208] width 52 height 25
type input "剪髮 講師級設計師(300)"
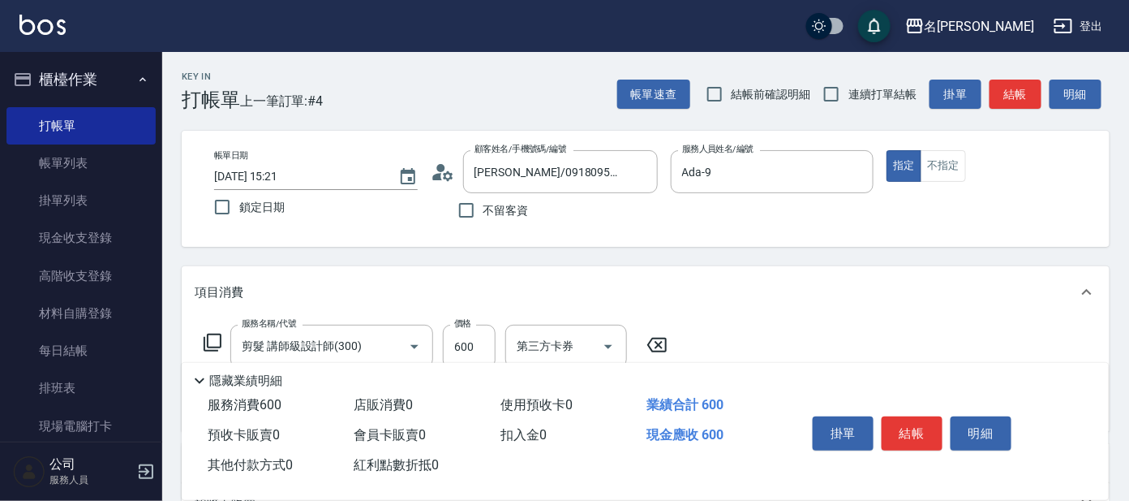
click at [212, 341] on icon at bounding box center [212, 342] width 19 height 19
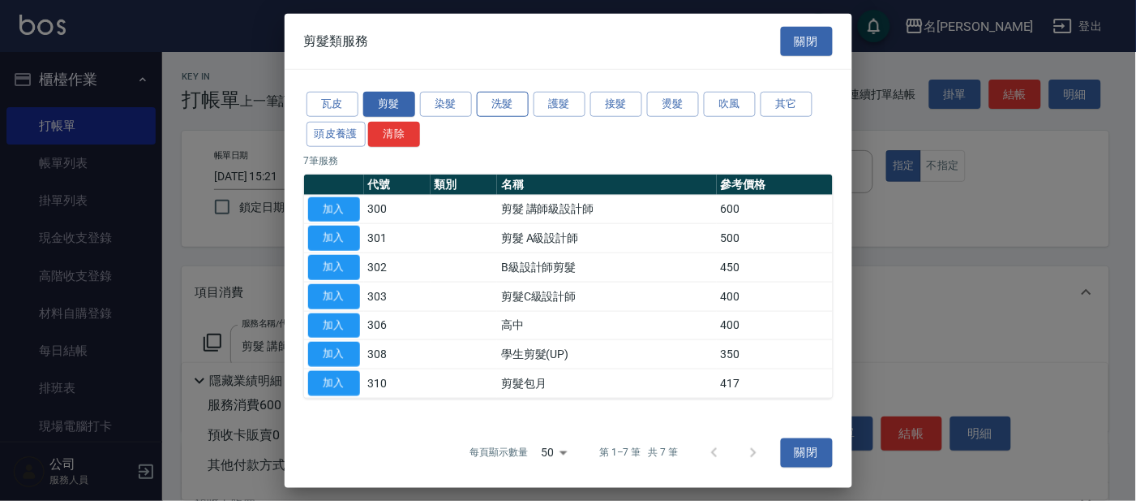
click at [492, 102] on button "洗髮" at bounding box center [503, 104] width 52 height 25
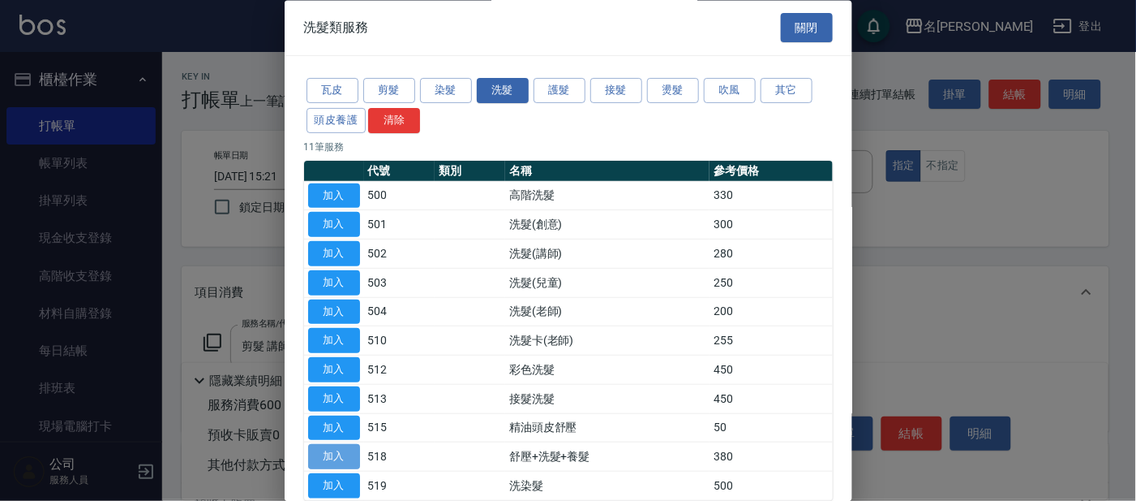
click at [358, 461] on button "加入" at bounding box center [334, 457] width 52 height 25
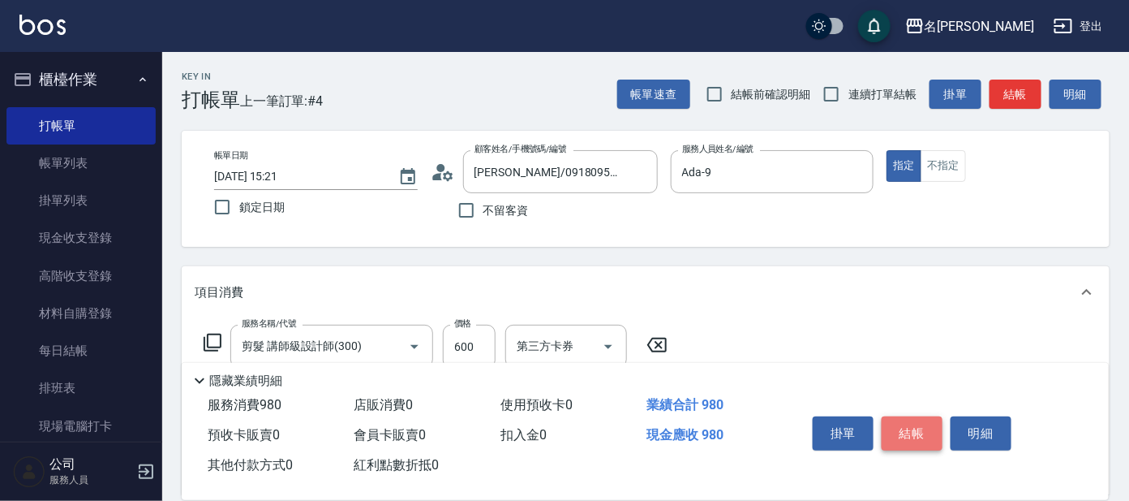
click at [912, 427] on button "結帳" at bounding box center [912, 433] width 61 height 34
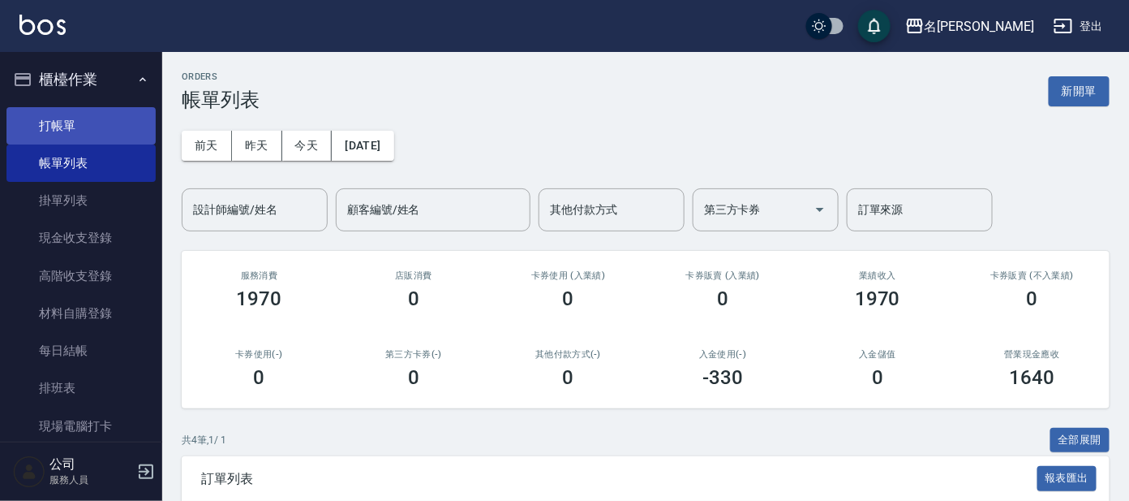
click at [71, 133] on link "打帳單" at bounding box center [80, 125] width 149 height 37
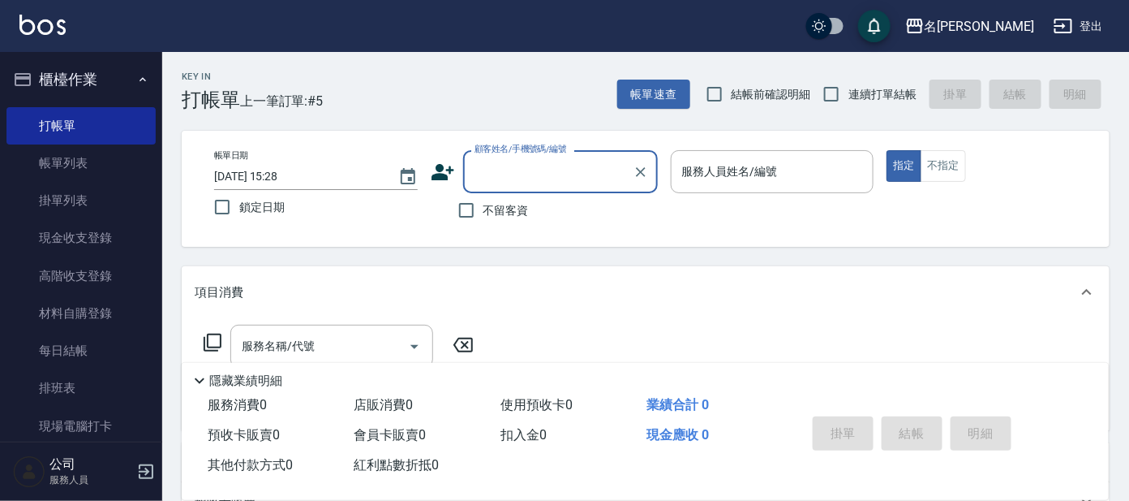
click at [522, 170] on input "顧客姓名/手機號碼/編號" at bounding box center [548, 171] width 156 height 28
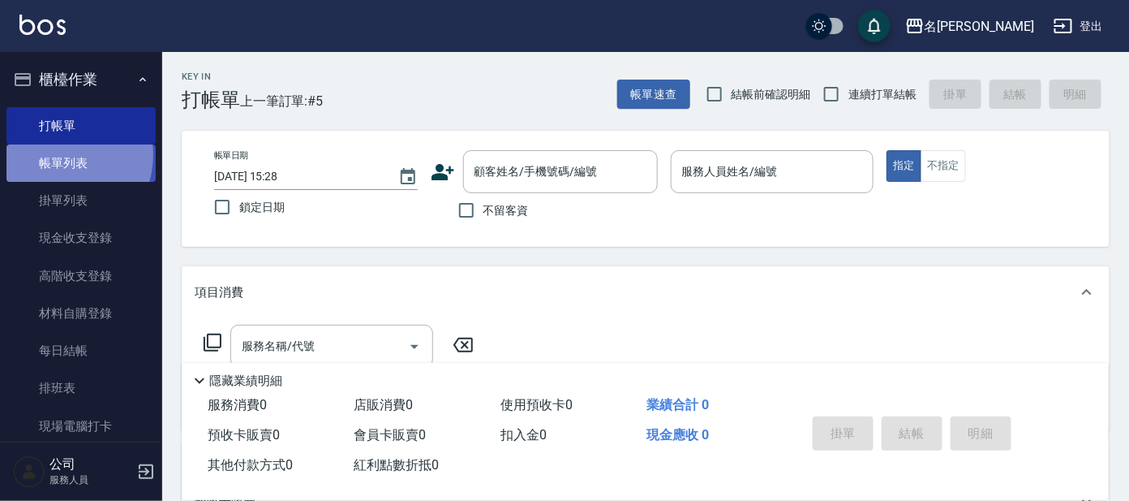
click at [58, 155] on link "帳單列表" at bounding box center [80, 162] width 149 height 37
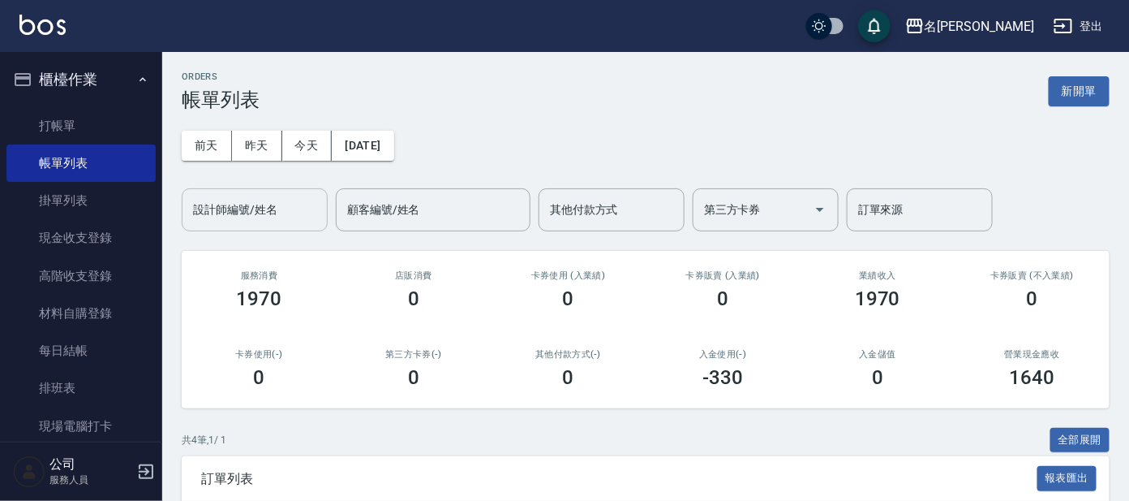
click at [277, 210] on input "設計師編號/姓名" at bounding box center [254, 209] width 131 height 28
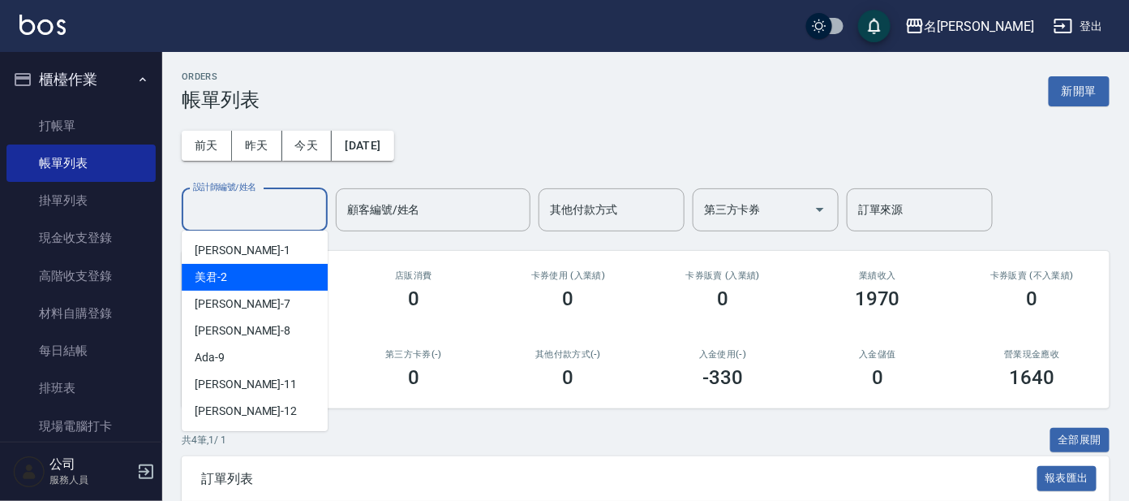
click at [266, 267] on div "美君 -2" at bounding box center [255, 277] width 146 height 27
type input "美君-2"
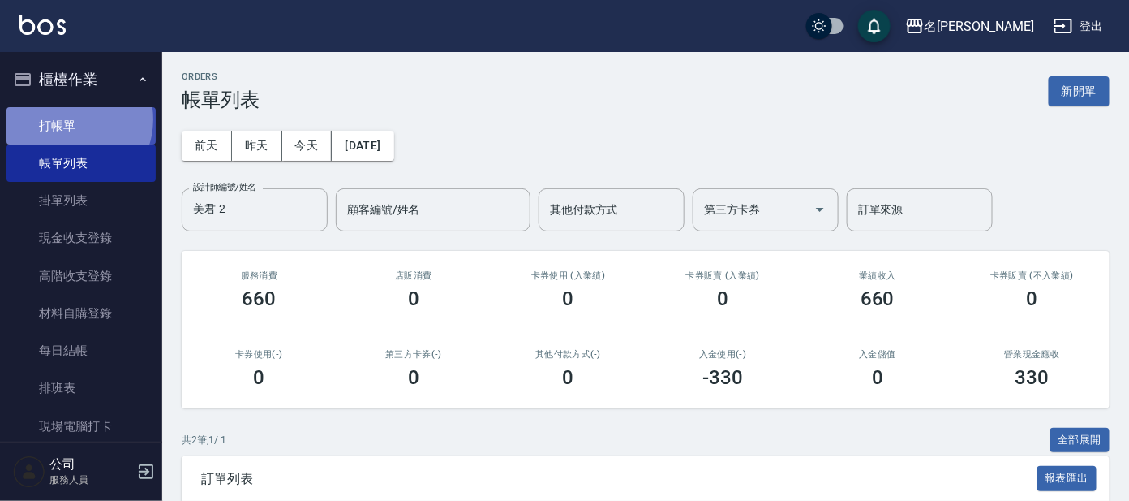
click at [68, 118] on link "打帳單" at bounding box center [80, 125] width 149 height 37
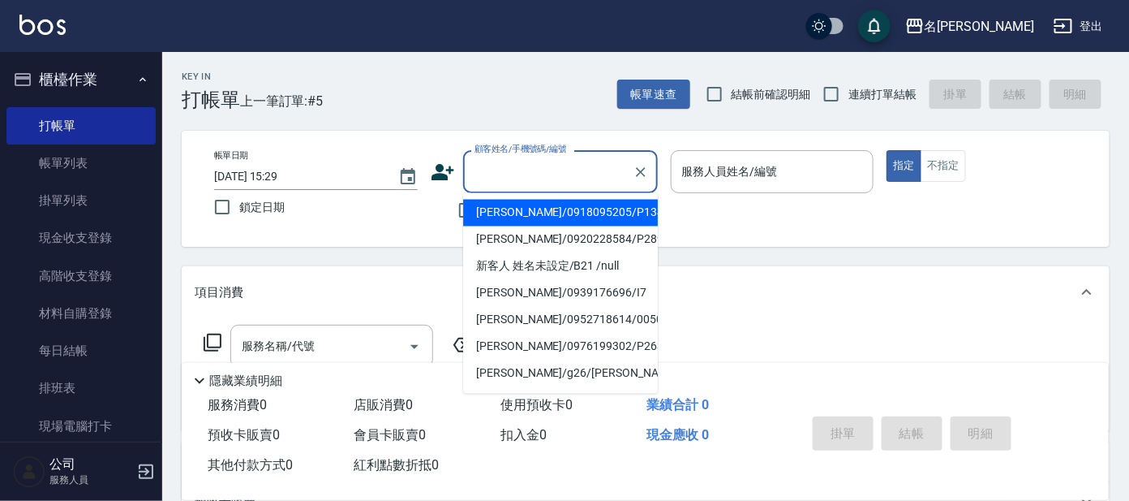
click at [511, 161] on input "顧客姓名/手機號碼/編號" at bounding box center [548, 171] width 156 height 28
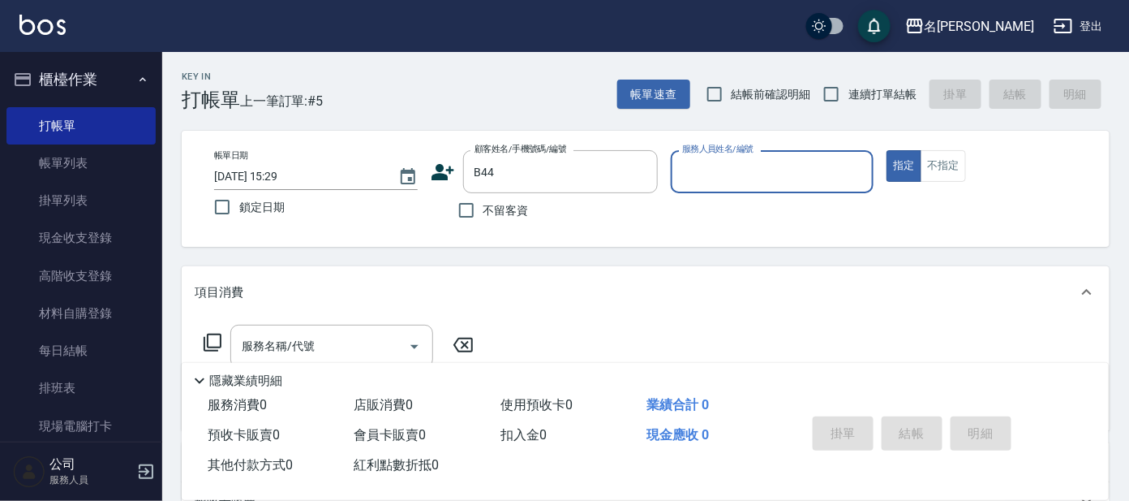
type input "[PERSON_NAME]/0981218553/B44"
type input "美君-2"
click at [354, 342] on input "服務名稱/代號" at bounding box center [320, 346] width 164 height 28
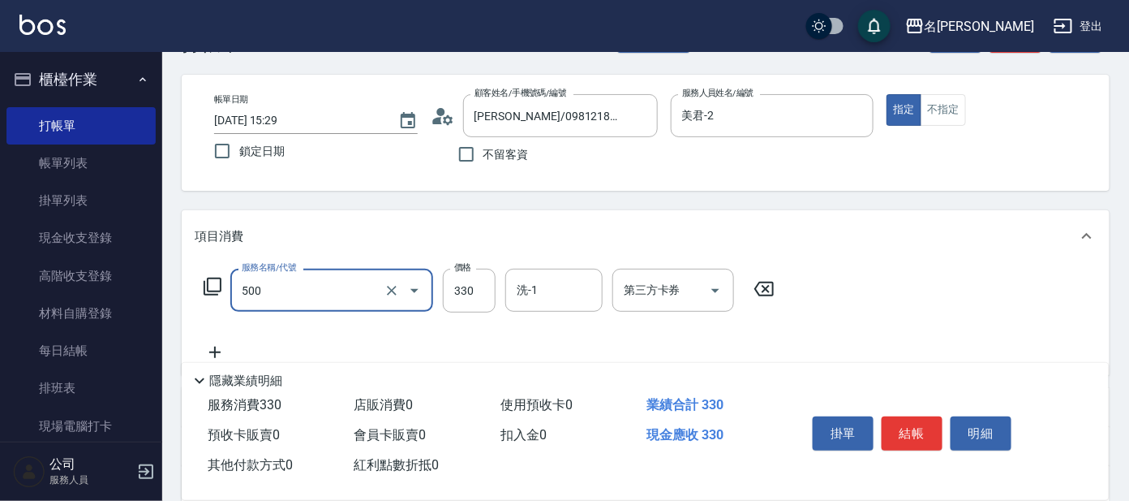
scroll to position [202, 0]
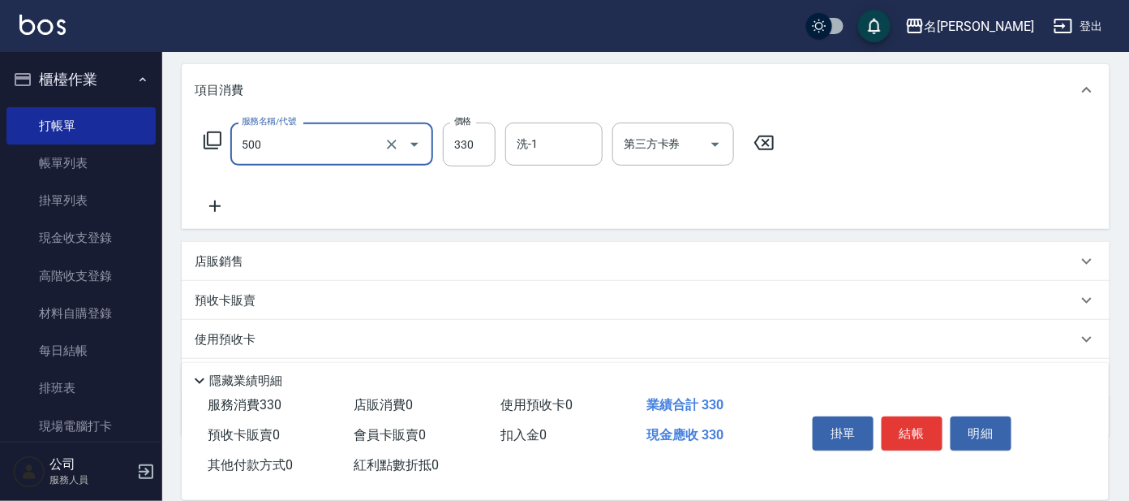
type input "高階洗髮(500)"
click at [213, 200] on icon at bounding box center [215, 205] width 41 height 19
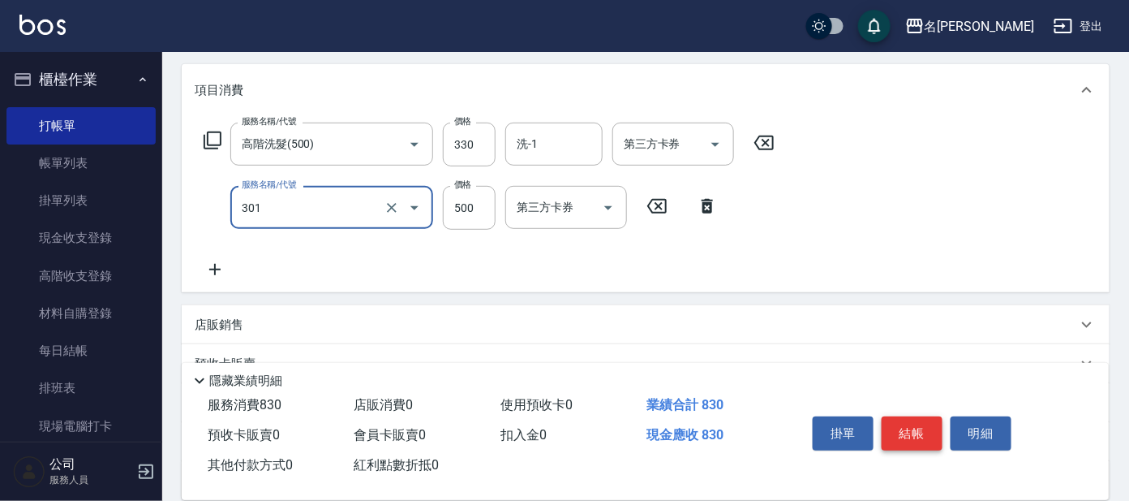
type input "剪髮 A級設計師(301)"
click at [904, 437] on button "結帳" at bounding box center [912, 433] width 61 height 34
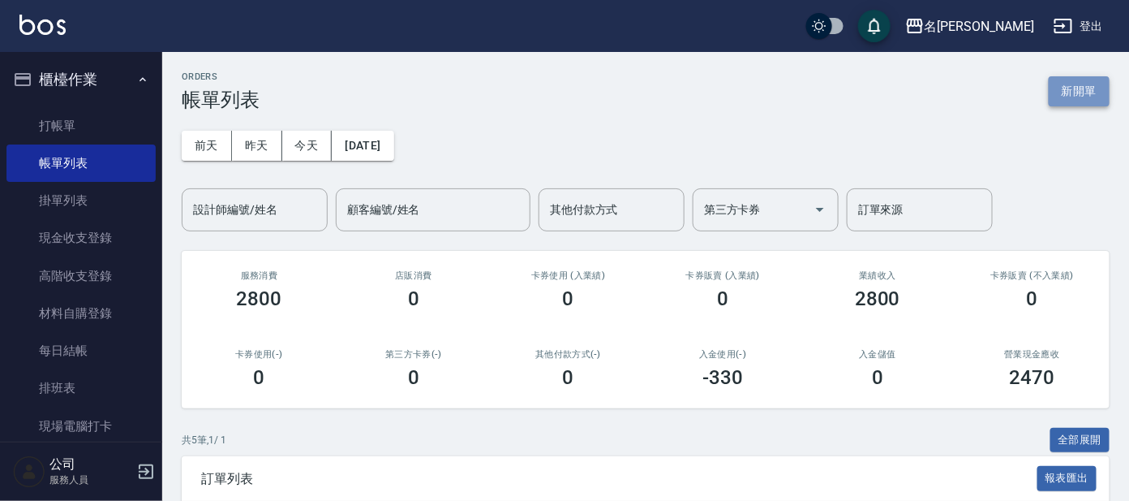
click at [1073, 87] on button "新開單" at bounding box center [1079, 91] width 61 height 30
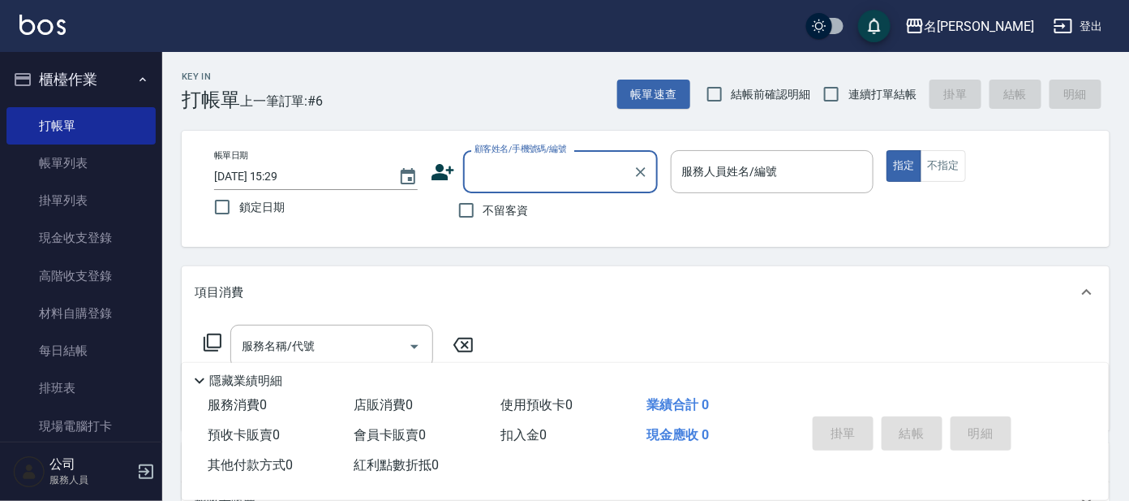
click at [542, 174] on input "顧客姓名/手機號碼/編號" at bounding box center [548, 171] width 156 height 28
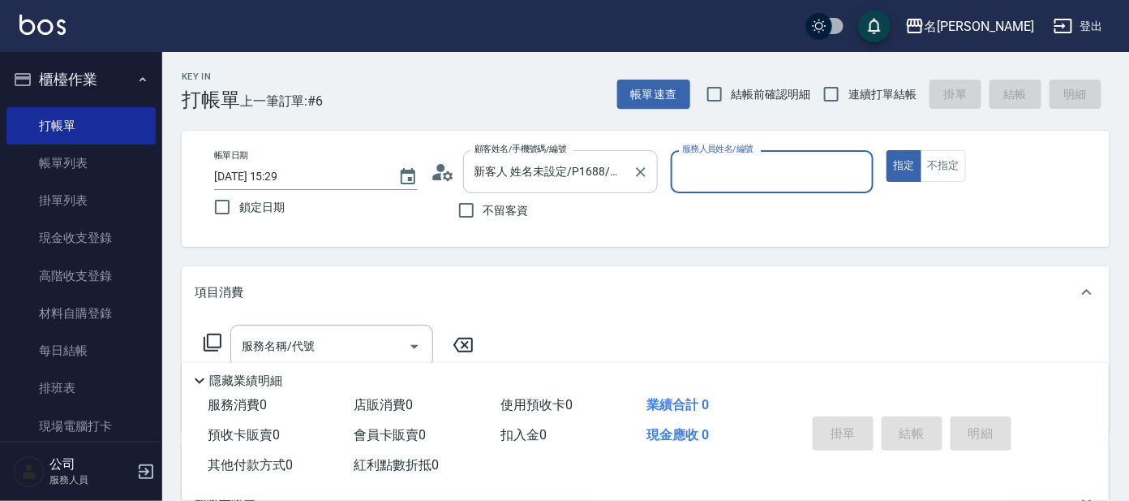
click at [578, 161] on input "新客人 姓名未設定/P1688/null" at bounding box center [548, 171] width 156 height 28
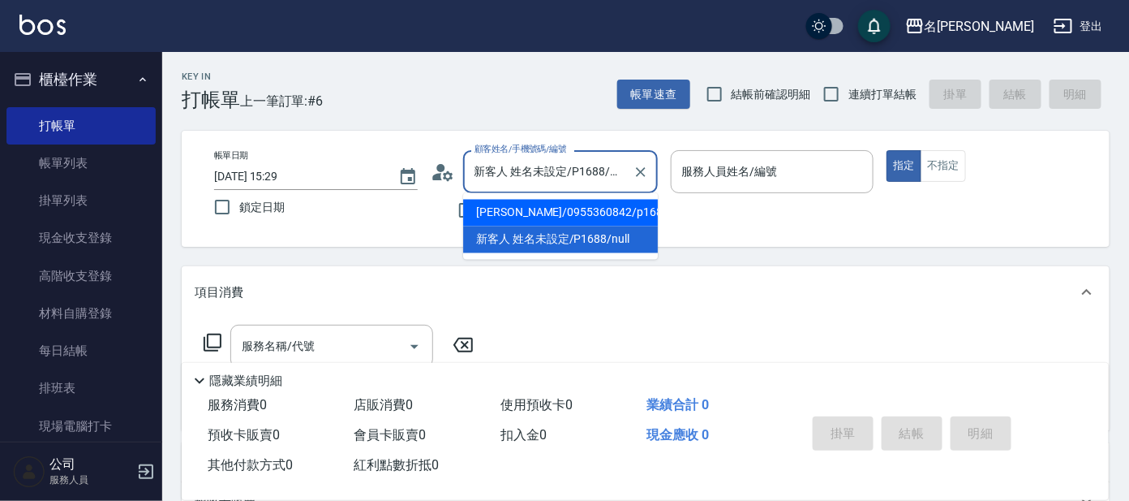
click at [569, 204] on li "[PERSON_NAME]/0955360842/p1688" at bounding box center [560, 213] width 195 height 27
type input "[PERSON_NAME]/0955360842/p1688"
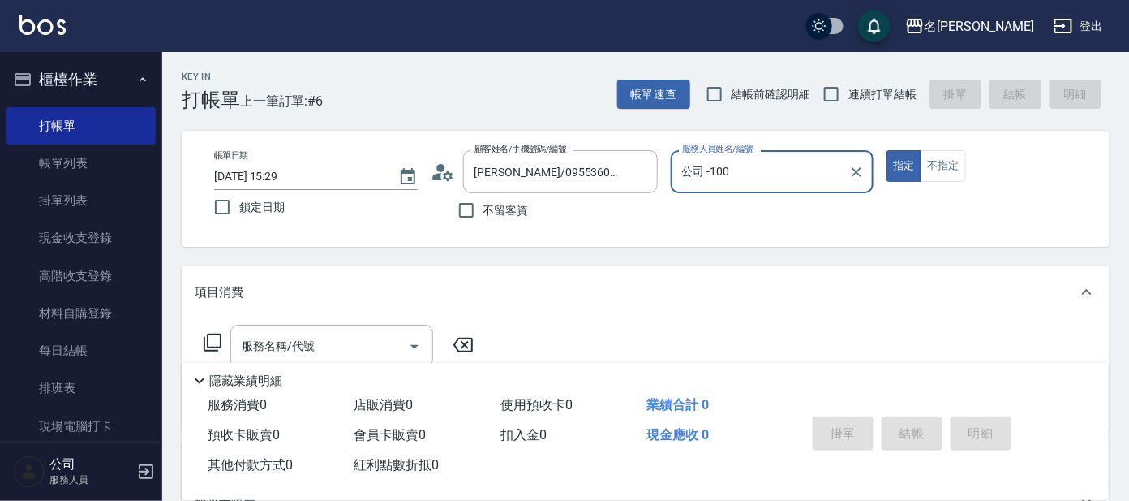
type input "公司 -100"
drag, startPoint x: 855, startPoint y: 165, endPoint x: 839, endPoint y: 174, distance: 18.5
click at [854, 168] on icon "Clear" at bounding box center [856, 172] width 16 height 16
click at [793, 183] on input "服務人員姓名/編號" at bounding box center [772, 171] width 189 height 28
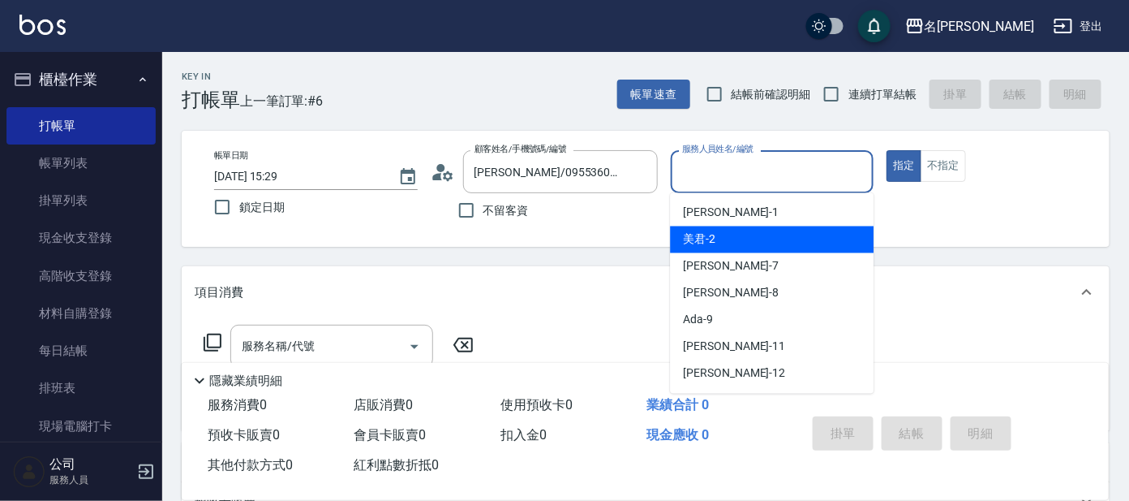
click at [787, 228] on div "美君 -2" at bounding box center [772, 239] width 204 height 27
type input "美君-2"
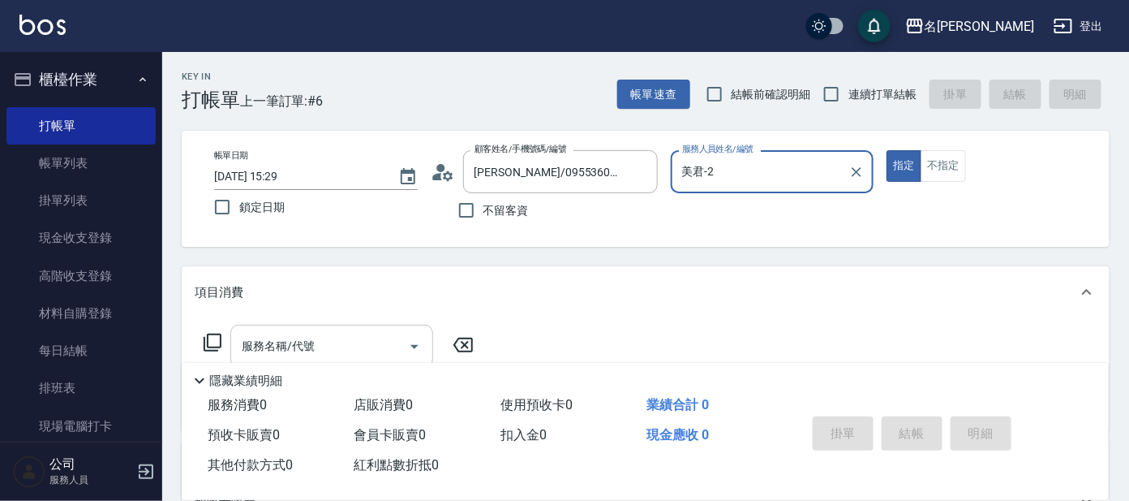
click at [323, 341] on input "服務名稱/代號" at bounding box center [320, 346] width 164 height 28
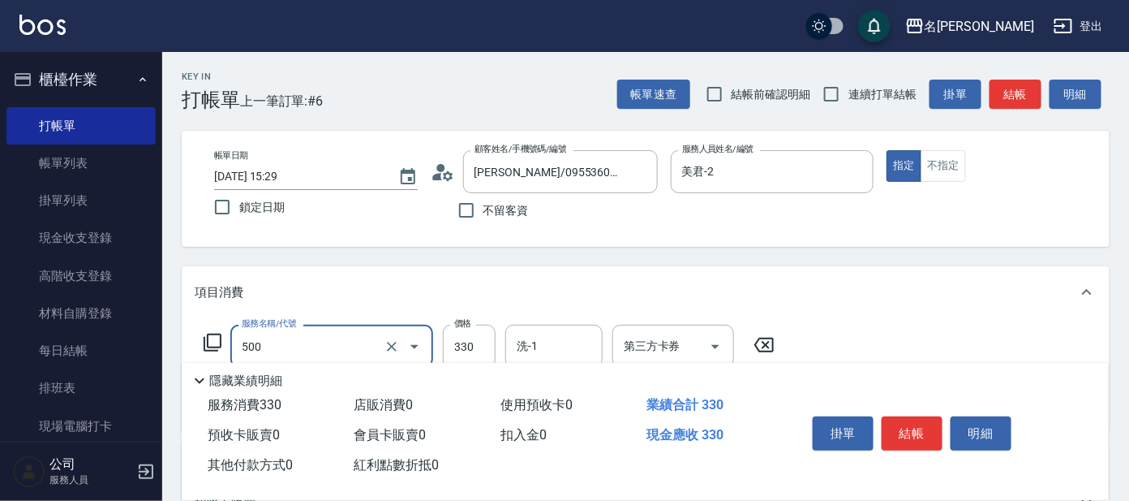
scroll to position [290, 0]
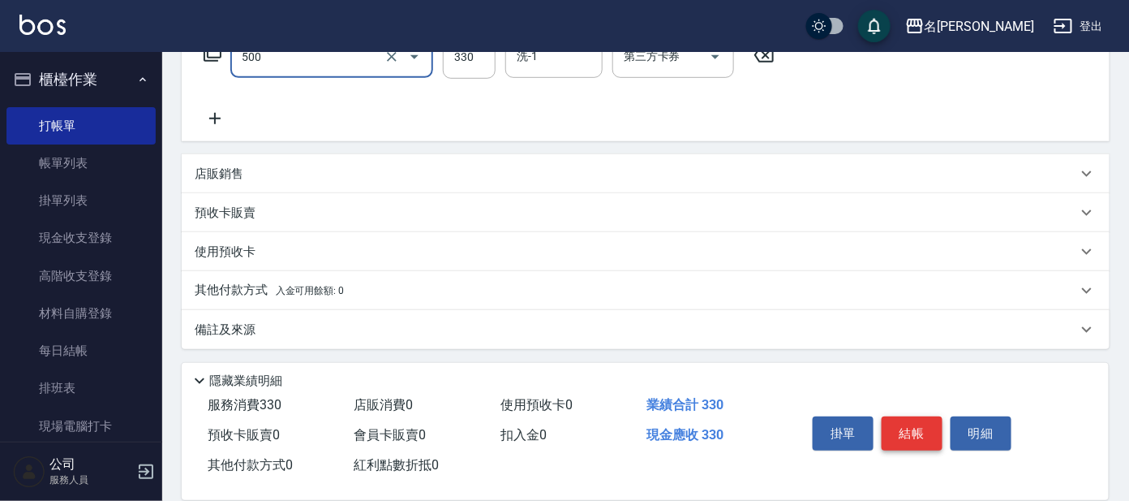
type input "高階洗髮(500)"
click at [918, 423] on button "結帳" at bounding box center [912, 433] width 61 height 34
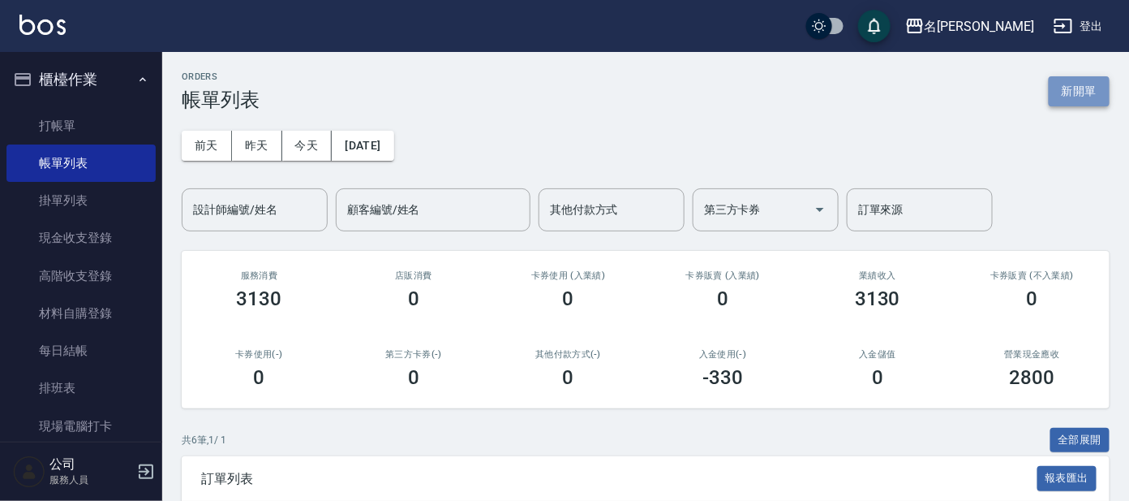
click at [1091, 82] on button "新開單" at bounding box center [1079, 91] width 61 height 30
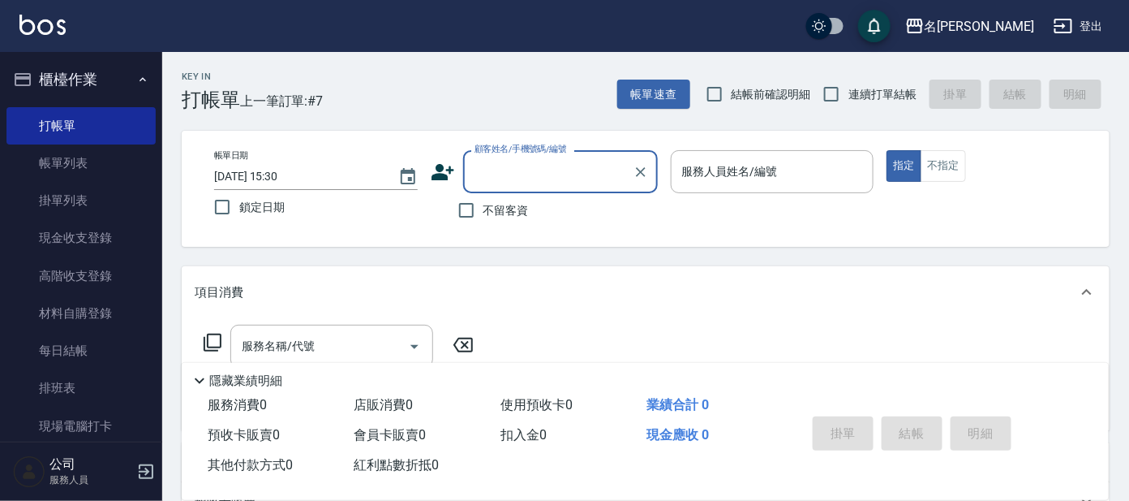
click at [577, 169] on input "顧客姓名/手機號碼/編號" at bounding box center [548, 171] width 156 height 28
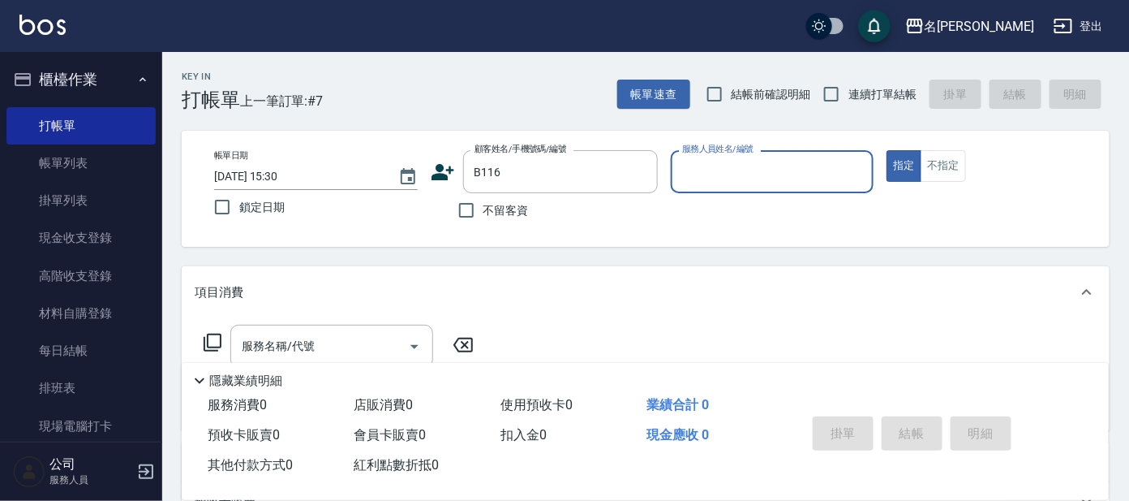
type input "[PERSON_NAME]/0910855678/B116"
type input "美君-2"
click at [354, 348] on input "服務名稱/代號" at bounding box center [320, 346] width 164 height 28
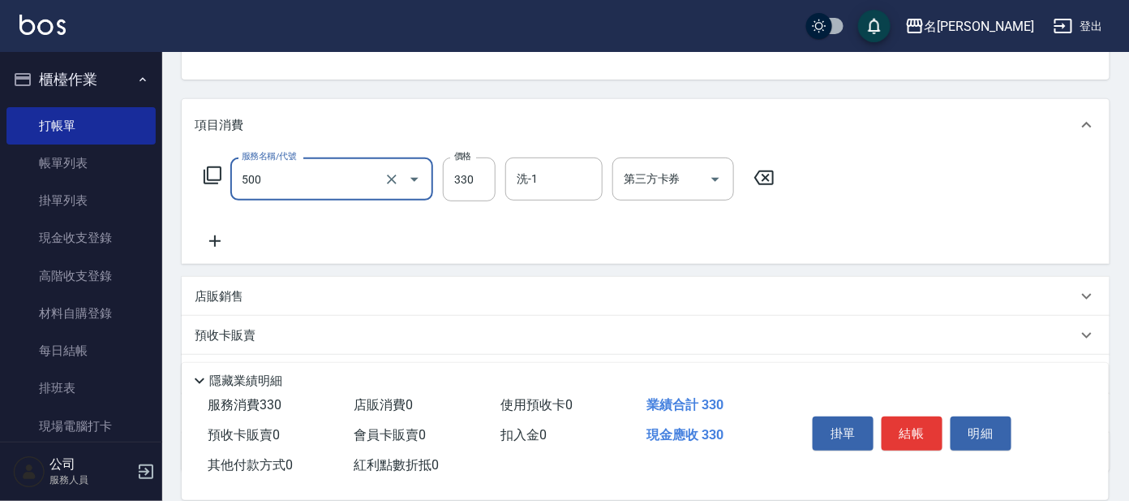
scroll to position [290, 0]
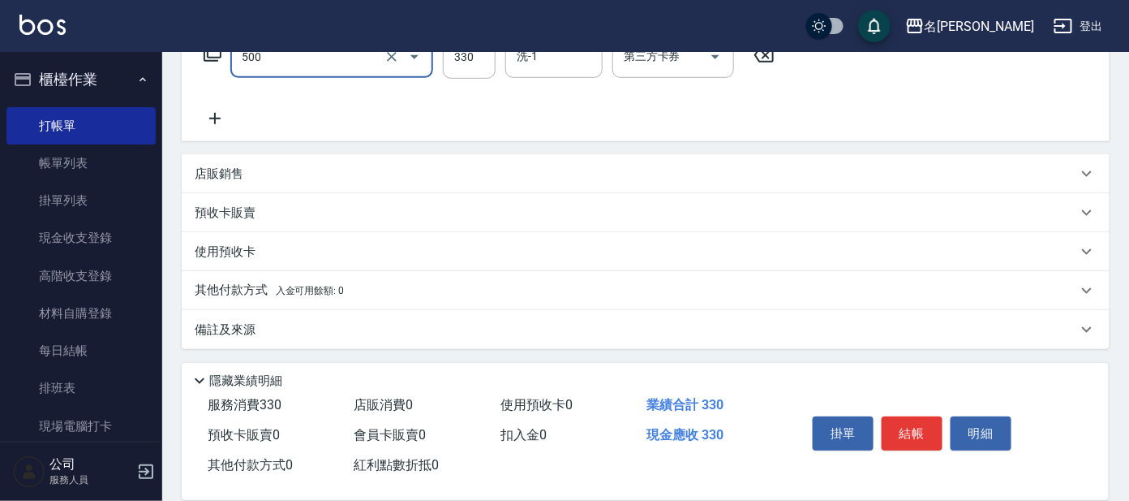
type input "高階洗髮(500)"
click at [216, 114] on icon at bounding box center [215, 118] width 41 height 19
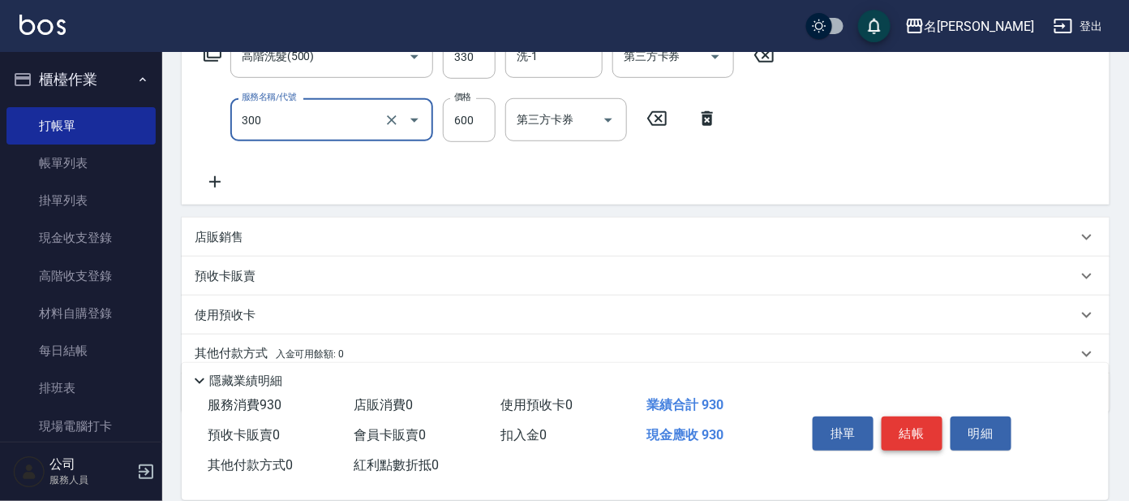
type input "剪髮 講師級設計師(300)"
click at [913, 425] on button "結帳" at bounding box center [912, 433] width 61 height 34
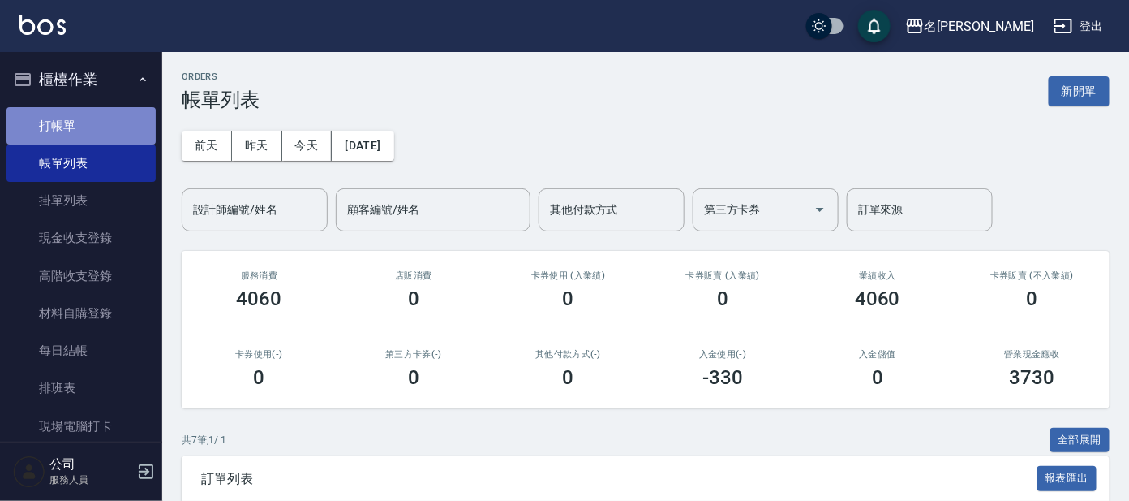
click at [107, 117] on link "打帳單" at bounding box center [80, 125] width 149 height 37
